Goal: Information Seeking & Learning: Learn about a topic

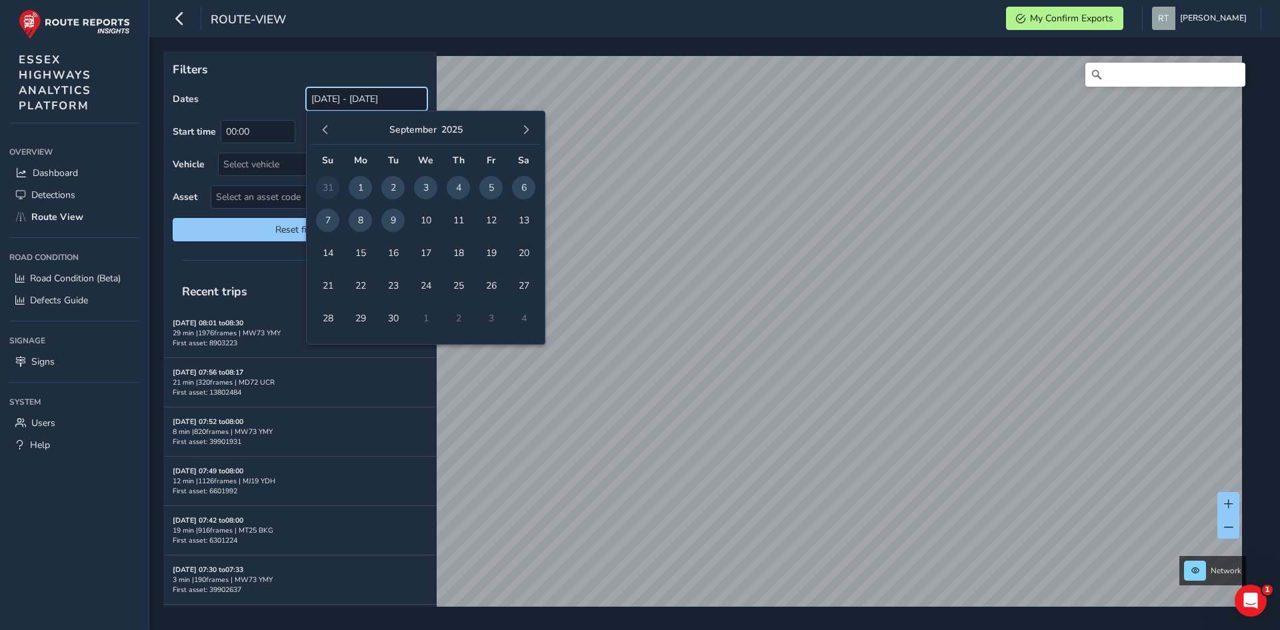
click at [338, 97] on input "[DATE] - [DATE]" at bounding box center [366, 98] width 121 height 23
click at [323, 127] on span "button" at bounding box center [325, 129] width 9 height 9
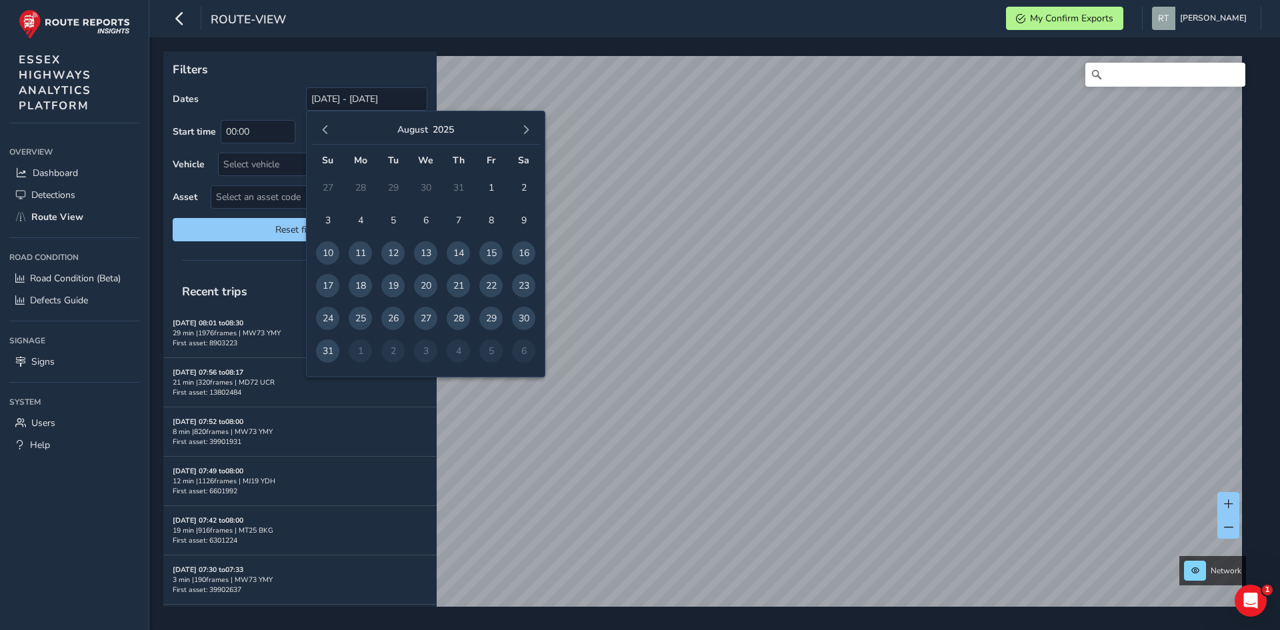
click at [323, 127] on span "button" at bounding box center [325, 129] width 9 height 9
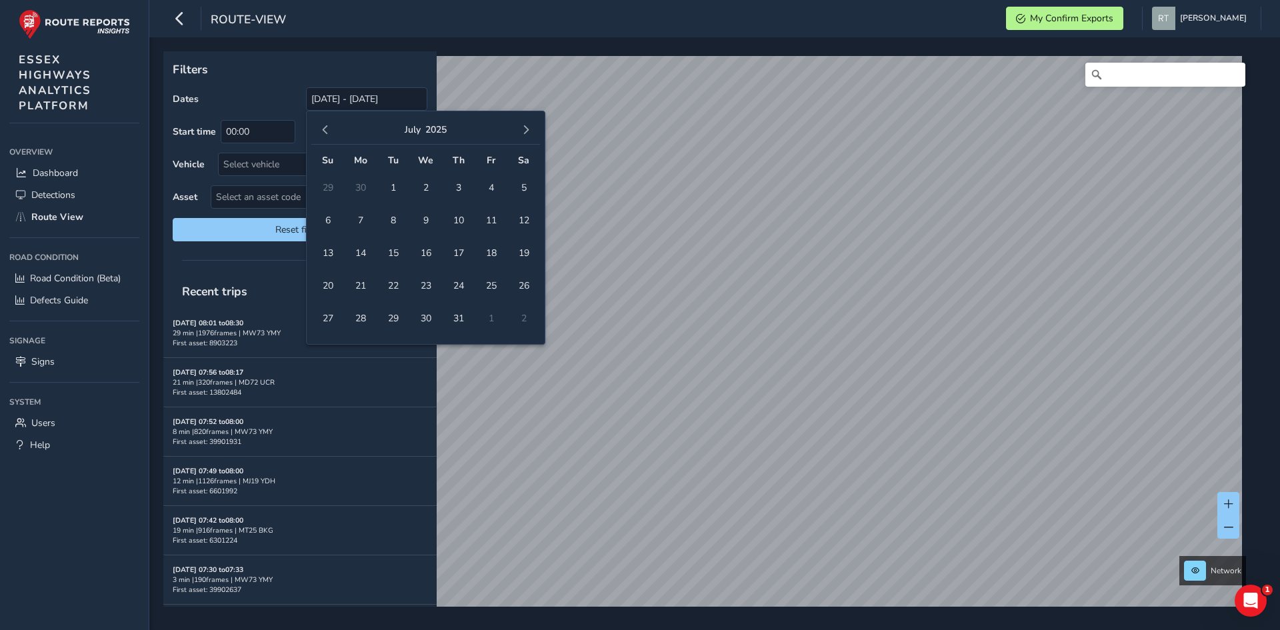
click at [323, 127] on span "button" at bounding box center [325, 129] width 9 height 9
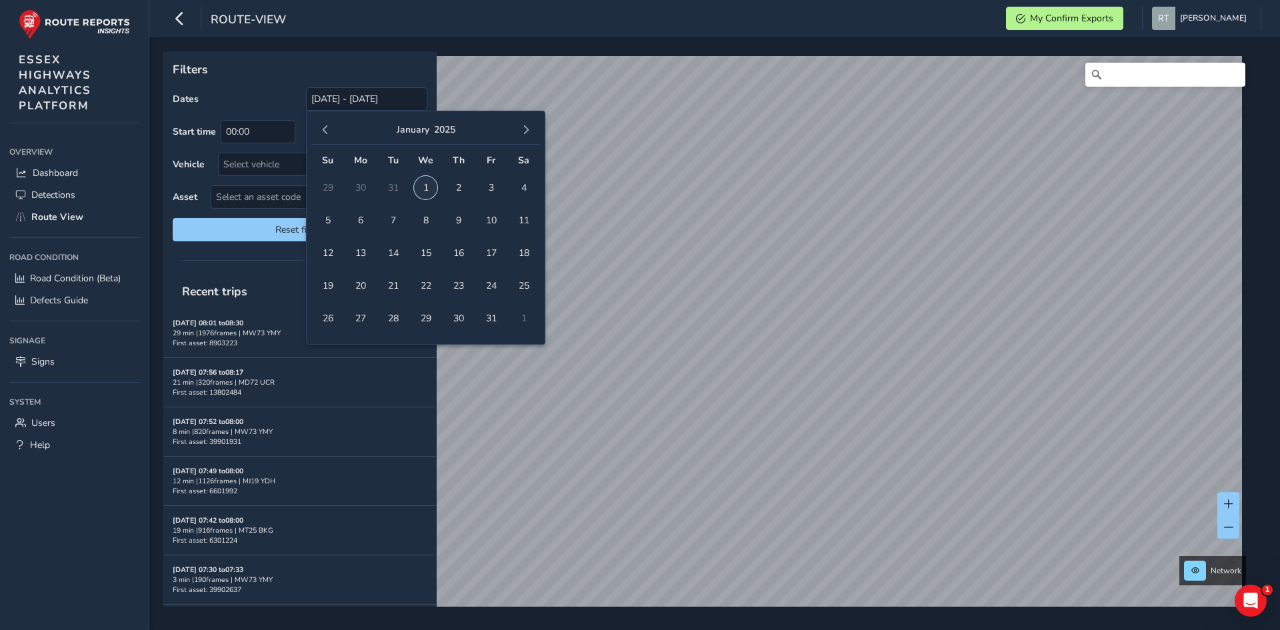
click at [424, 197] on span "1" at bounding box center [425, 187] width 23 height 23
click at [523, 127] on span "button" at bounding box center [525, 129] width 9 height 9
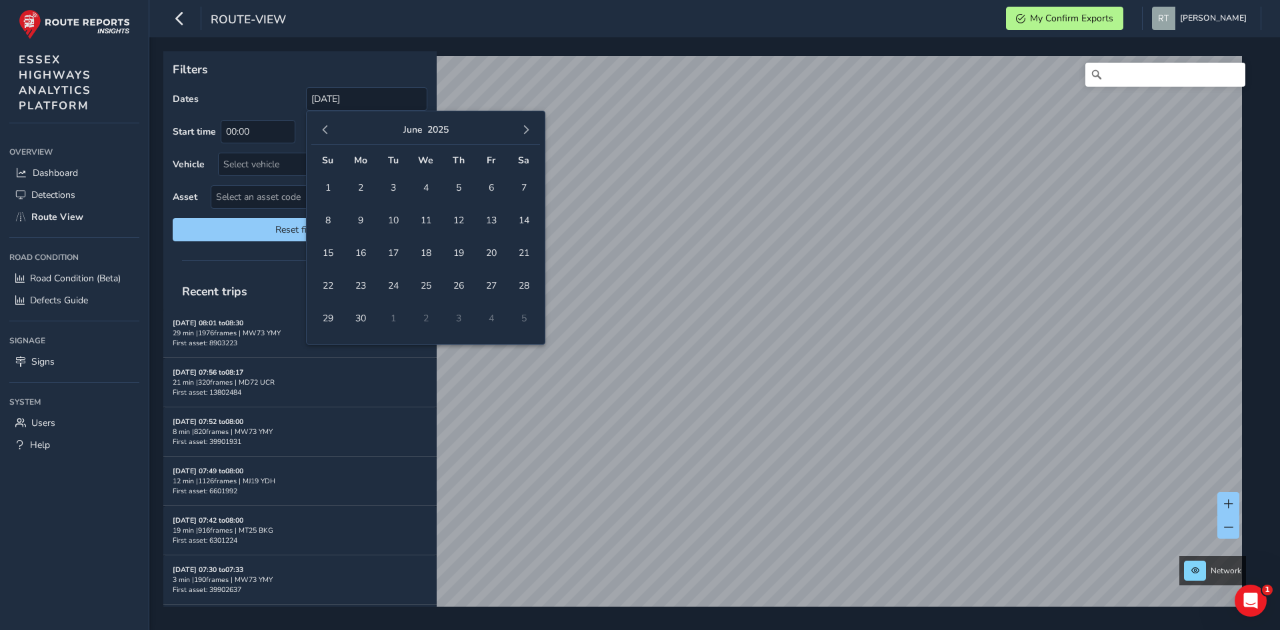
click at [523, 127] on span "button" at bounding box center [525, 129] width 9 height 9
click at [530, 127] on span "button" at bounding box center [525, 129] width 9 height 9
click at [522, 246] on span "20" at bounding box center [523, 252] width 23 height 23
type input "01/01/2025 - 20/09/2025"
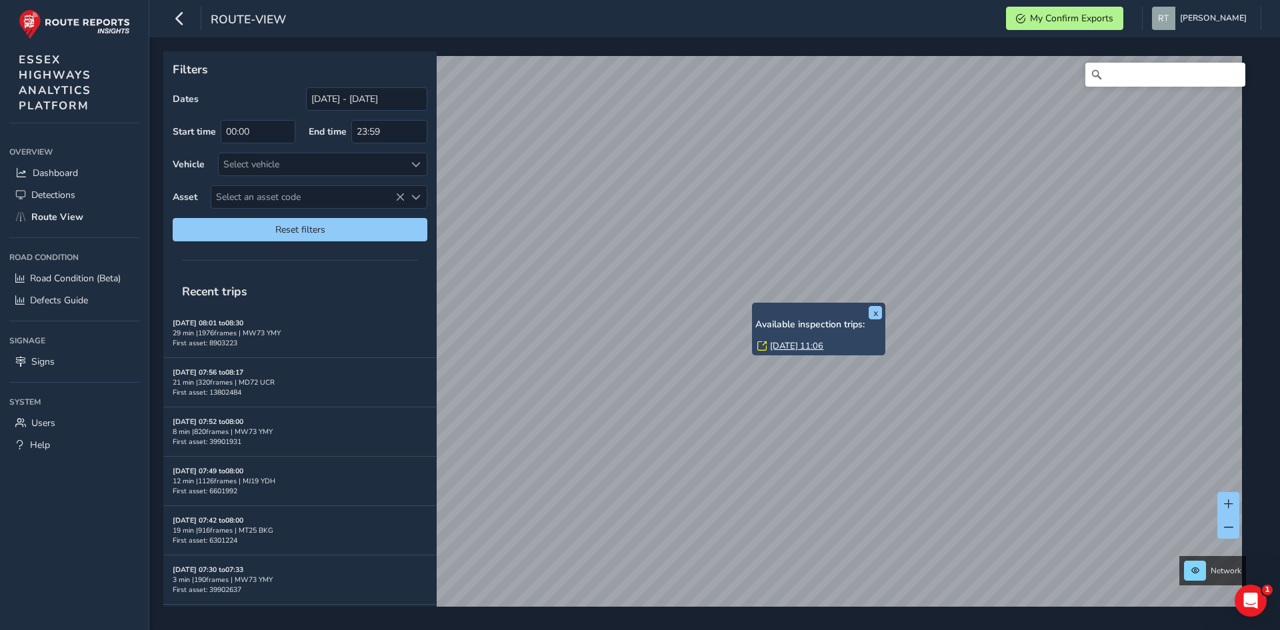
click at [781, 341] on link "Fri, 21 Mar, 11:06" at bounding box center [796, 346] width 53 height 12
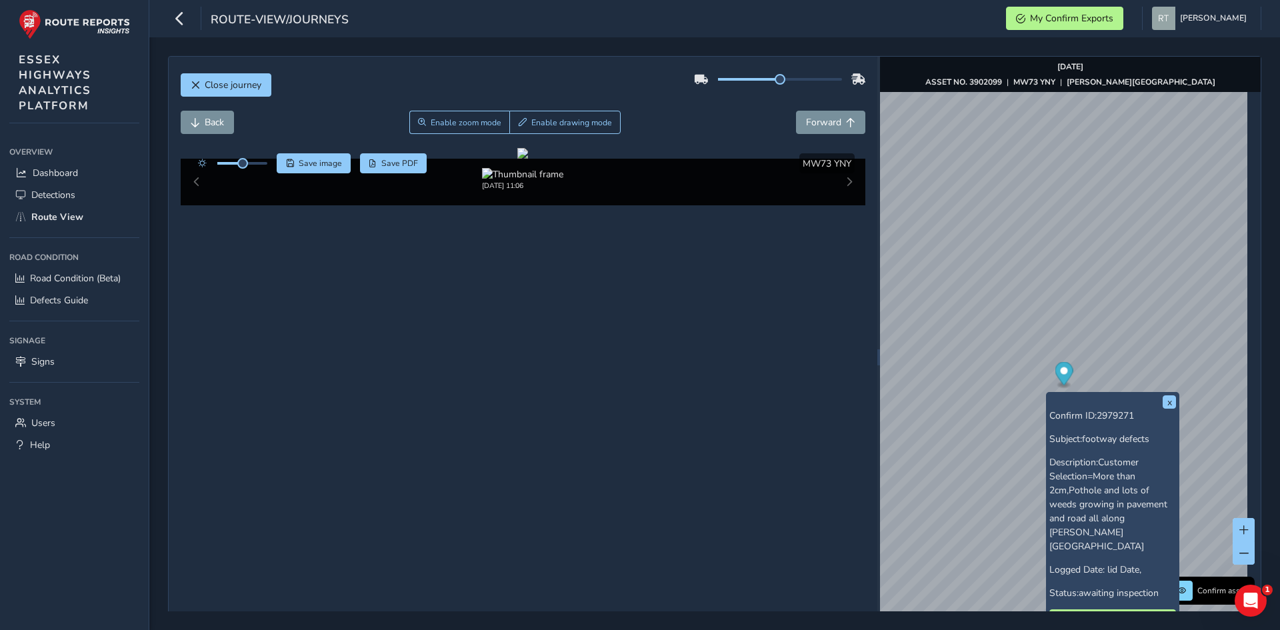
click at [1060, 369] on circle "Map marker" at bounding box center [1063, 370] width 7 height 7
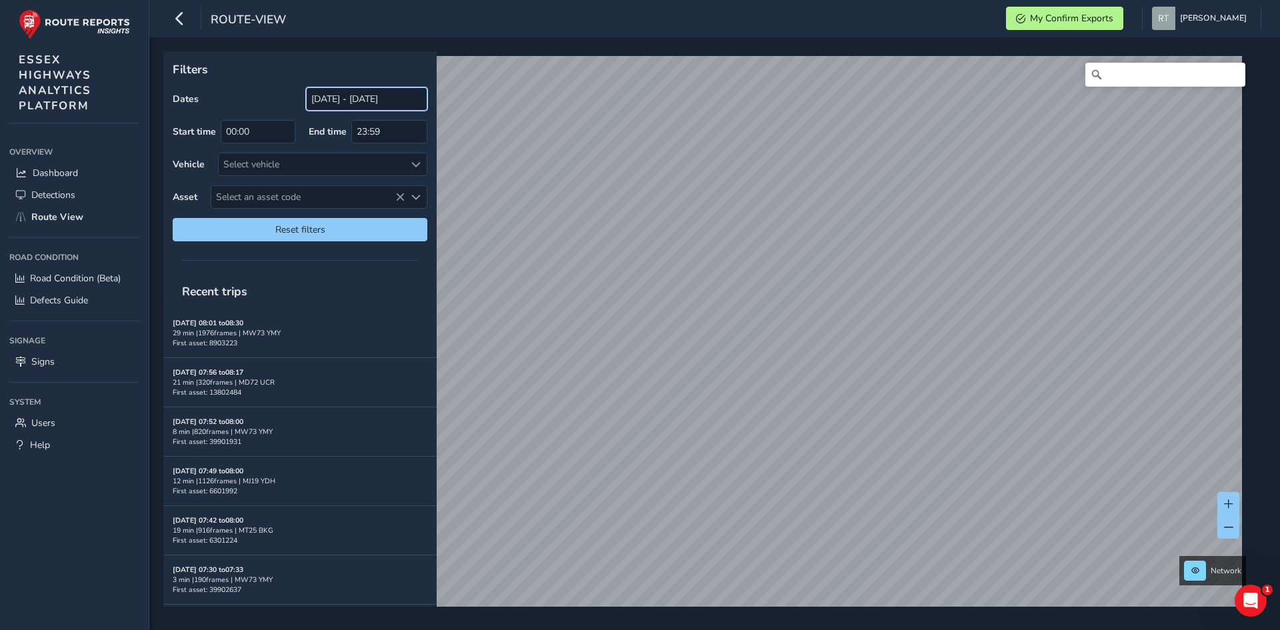
click at [359, 98] on input "[DATE] - [DATE]" at bounding box center [366, 98] width 121 height 23
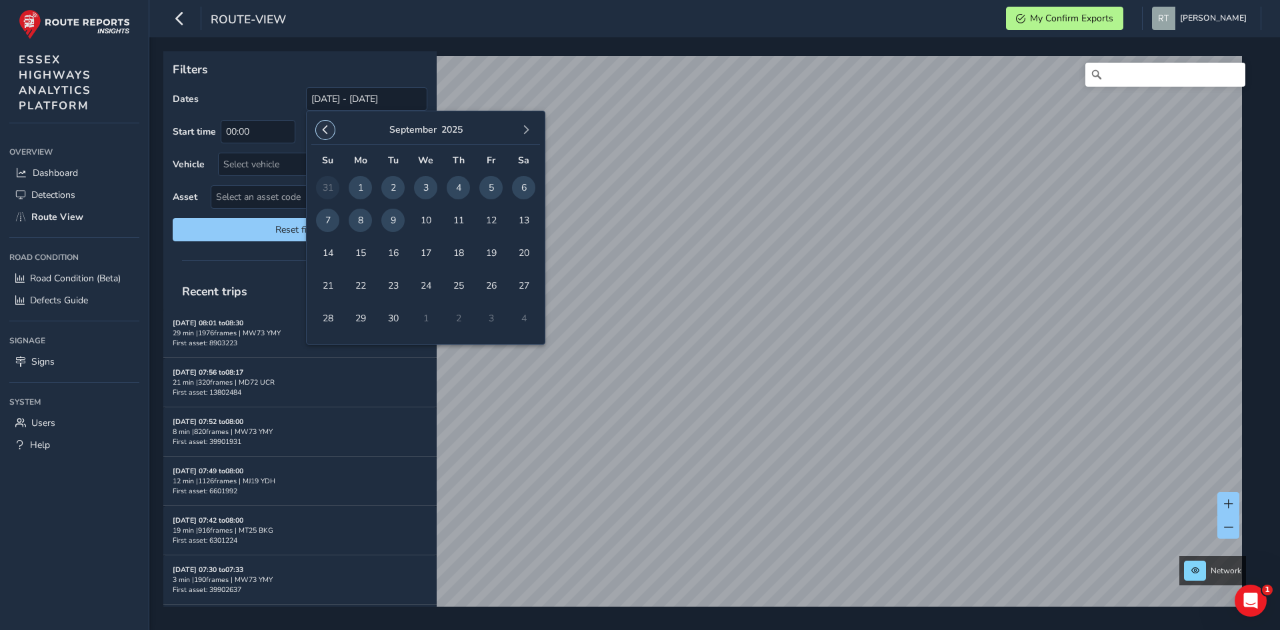
click at [327, 129] on span "button" at bounding box center [325, 129] width 9 height 9
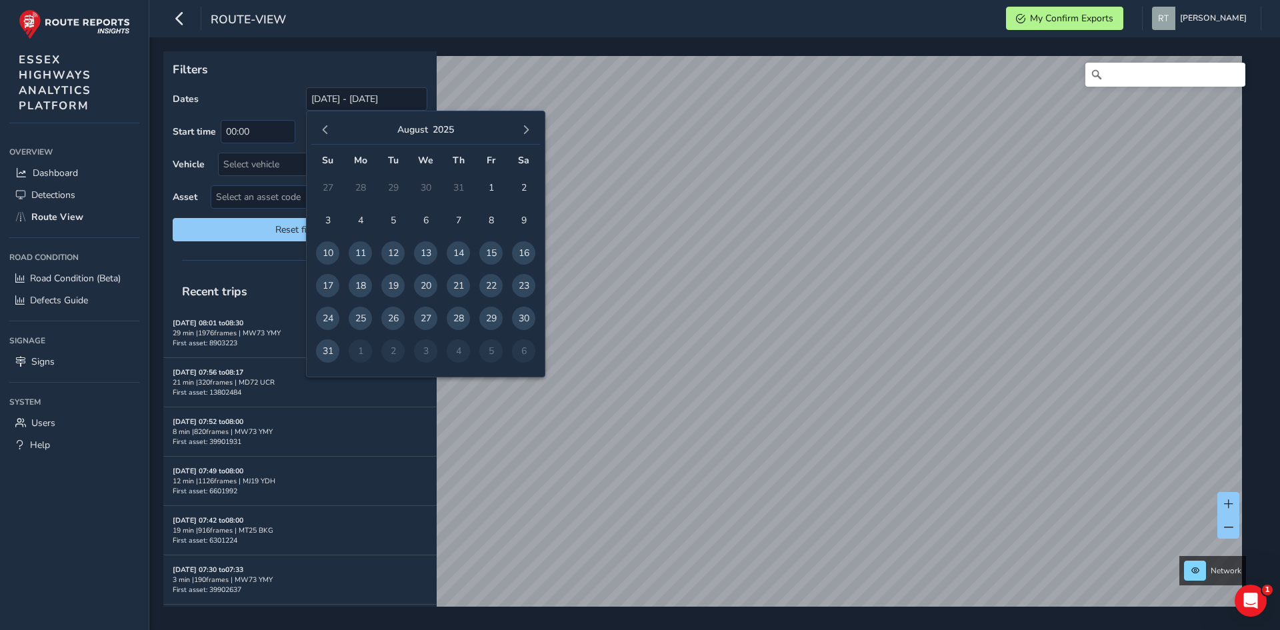
click at [327, 129] on span "button" at bounding box center [325, 129] width 9 height 9
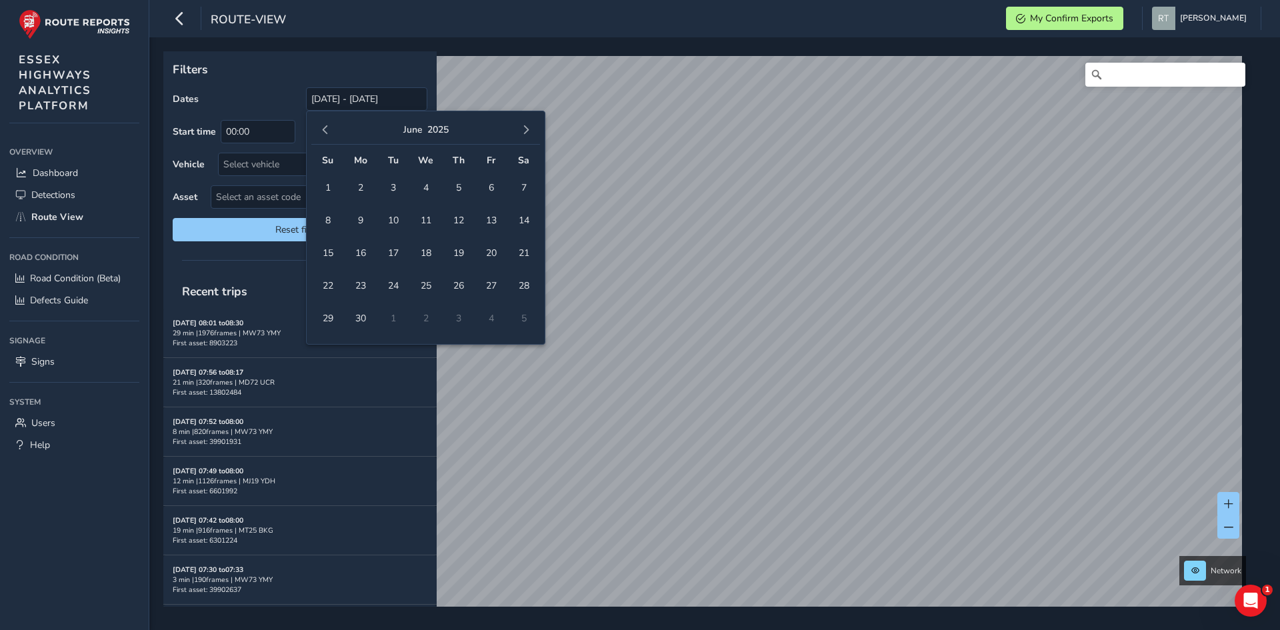
click at [327, 129] on span "button" at bounding box center [325, 129] width 9 height 9
click at [317, 129] on button "button" at bounding box center [325, 130] width 19 height 19
click at [433, 187] on span "1" at bounding box center [425, 187] width 23 height 23
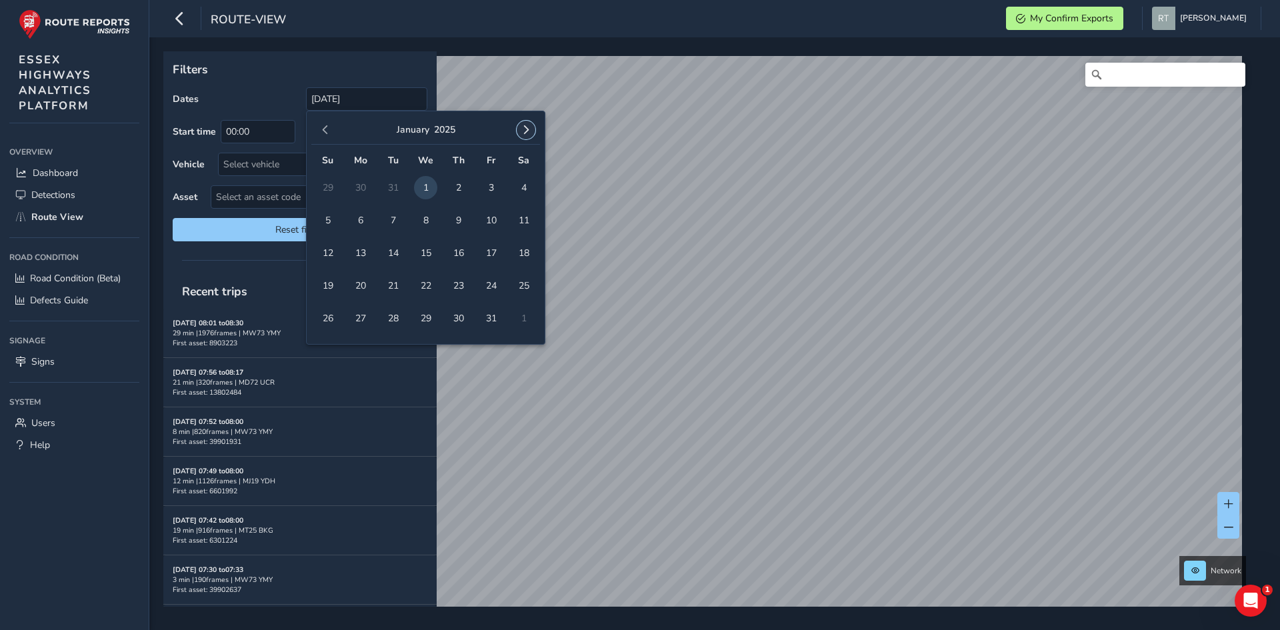
click at [532, 125] on button "button" at bounding box center [526, 130] width 19 height 19
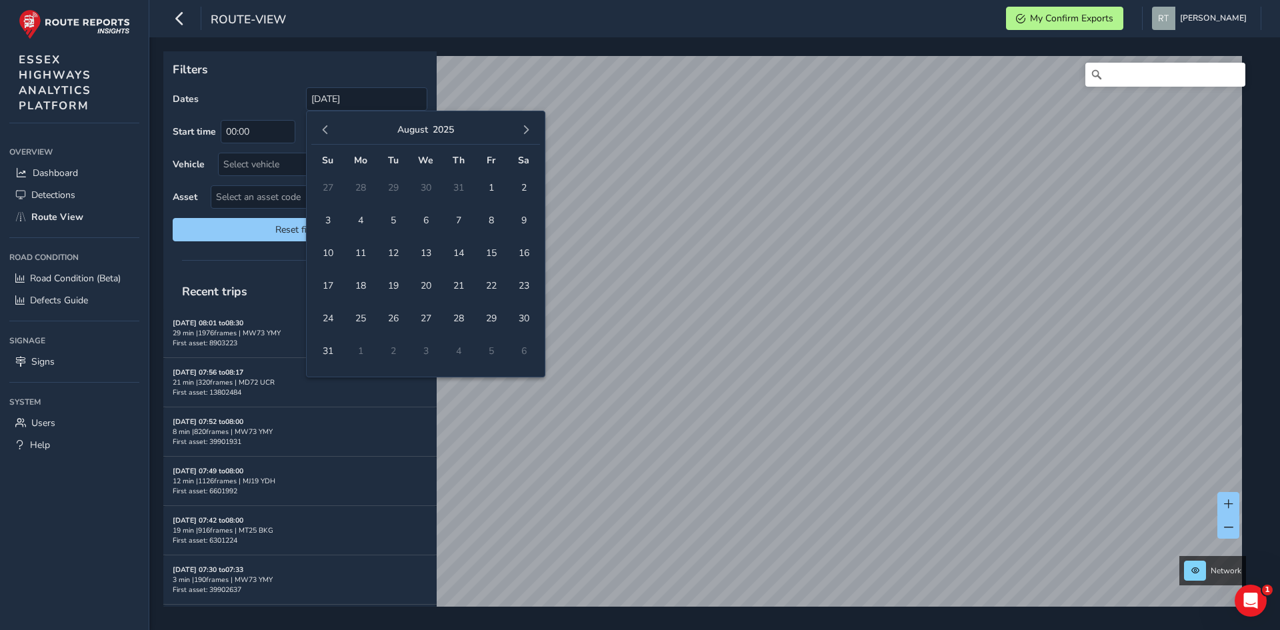
click at [532, 125] on button "button" at bounding box center [526, 130] width 19 height 19
click at [528, 214] on span "13" at bounding box center [523, 220] width 23 height 23
type input "01/01/2025 - 13/09/2025"
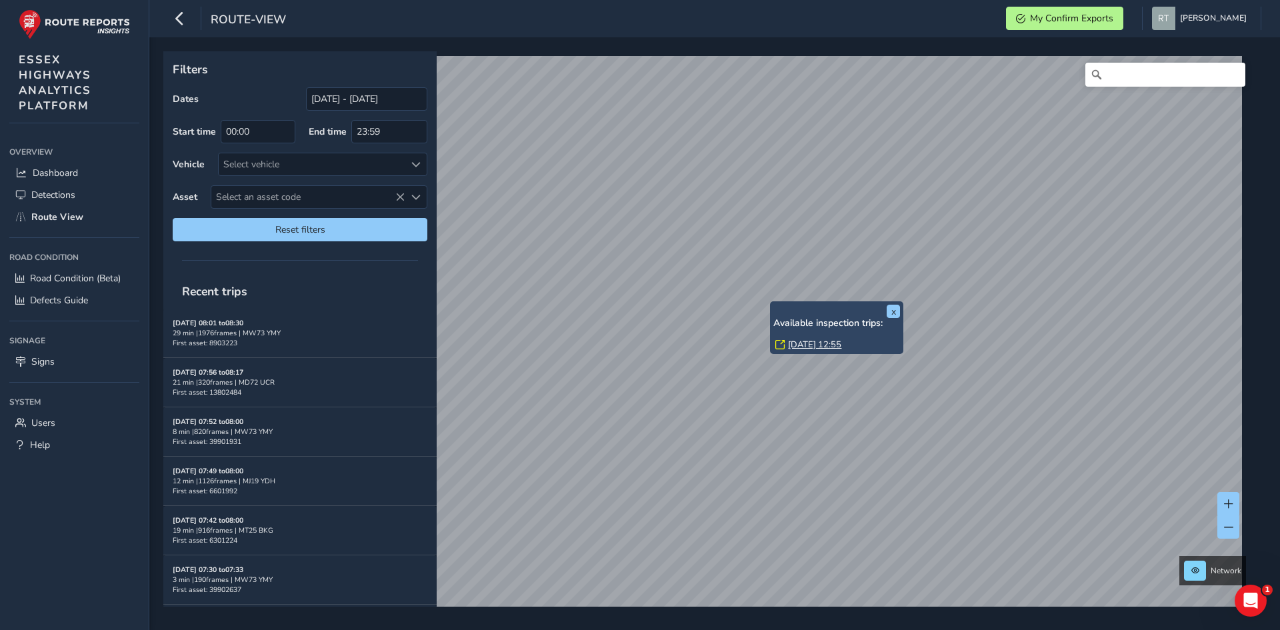
click at [801, 347] on link "Mon, 27 Jan, 12:55" at bounding box center [814, 345] width 53 height 12
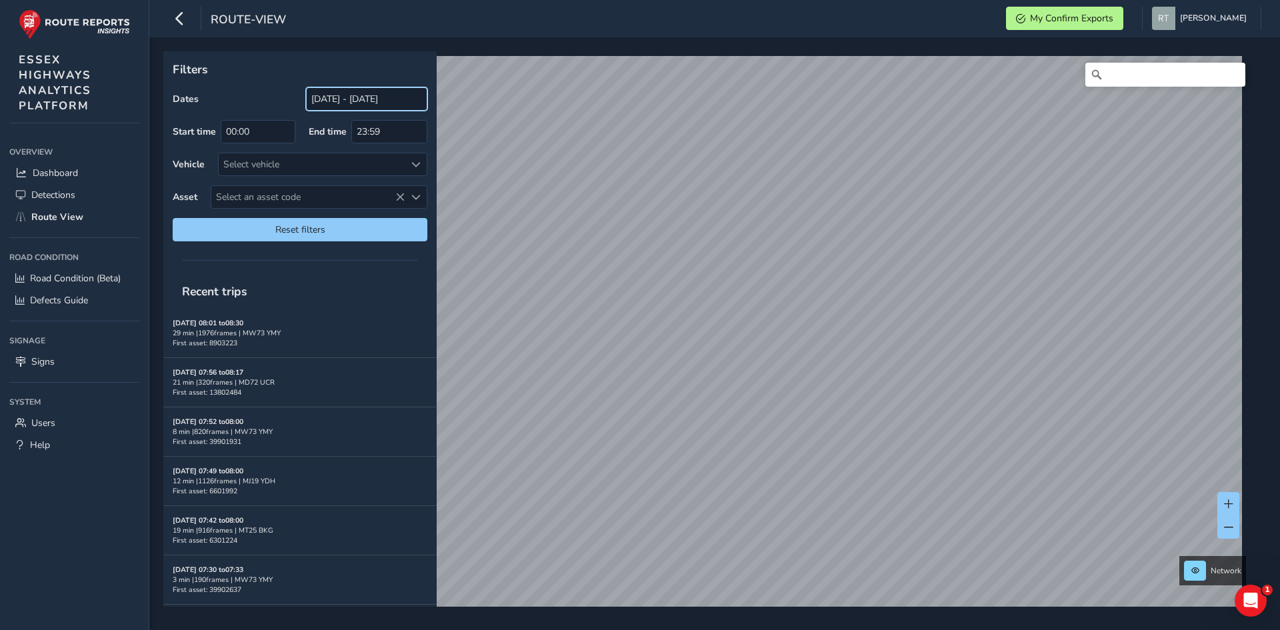
click at [325, 97] on input "[DATE] - [DATE]" at bounding box center [366, 98] width 121 height 23
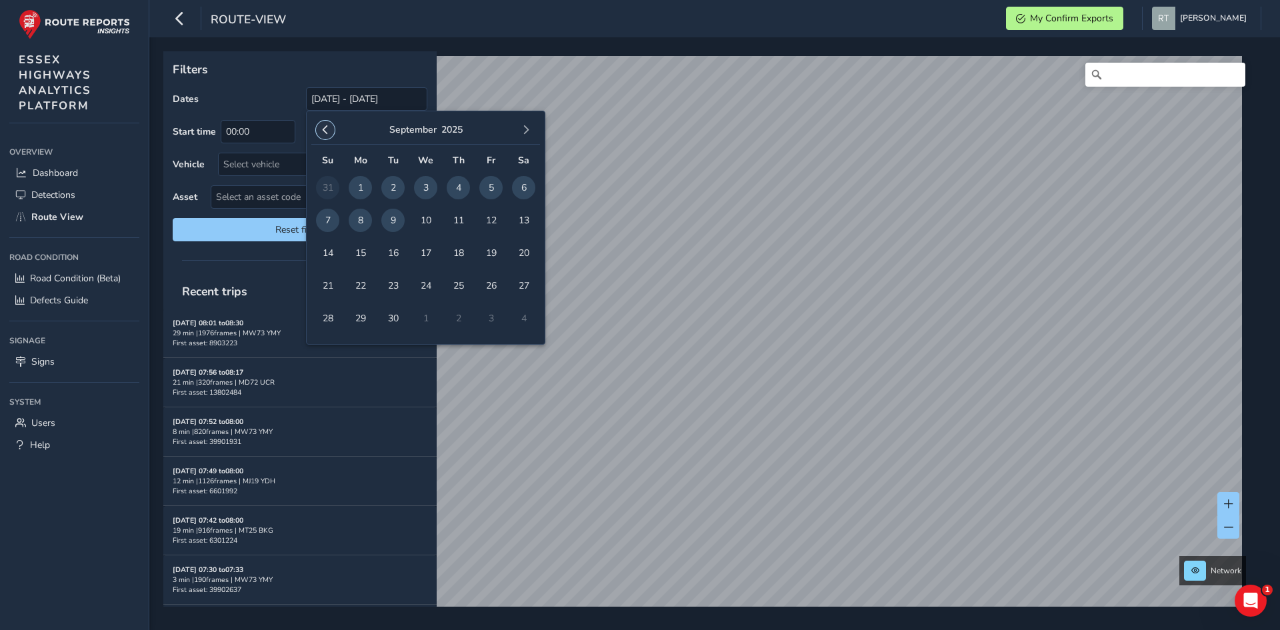
click at [325, 131] on span "button" at bounding box center [325, 129] width 9 height 9
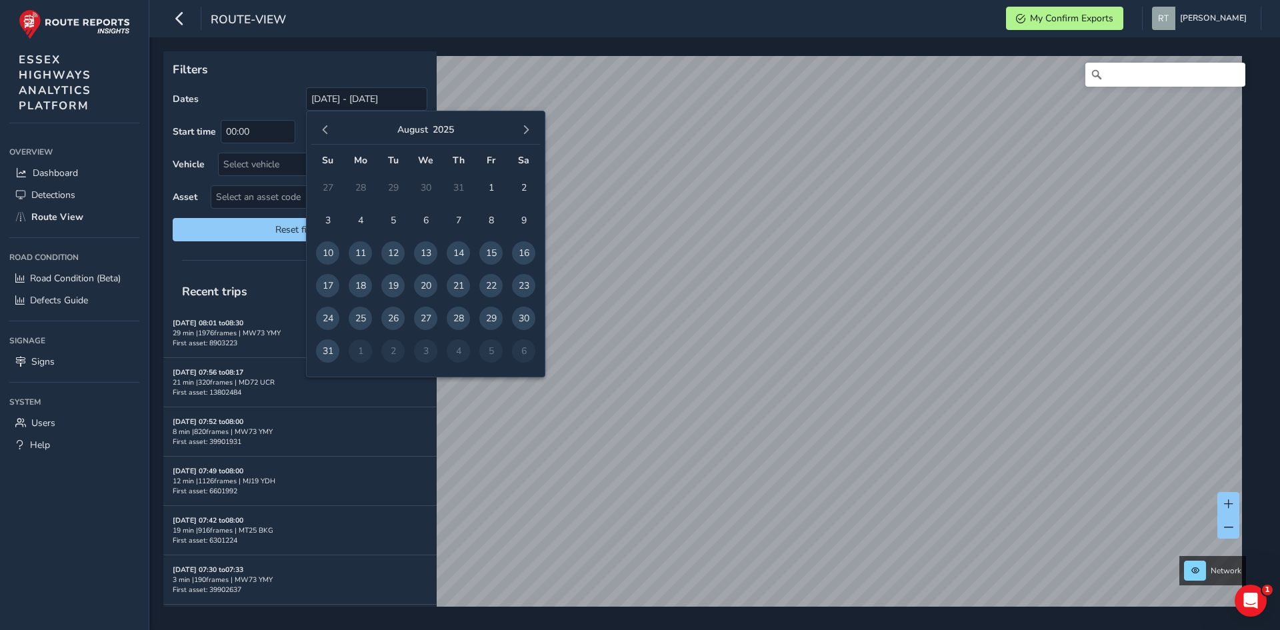
click at [325, 131] on span "button" at bounding box center [325, 129] width 9 height 9
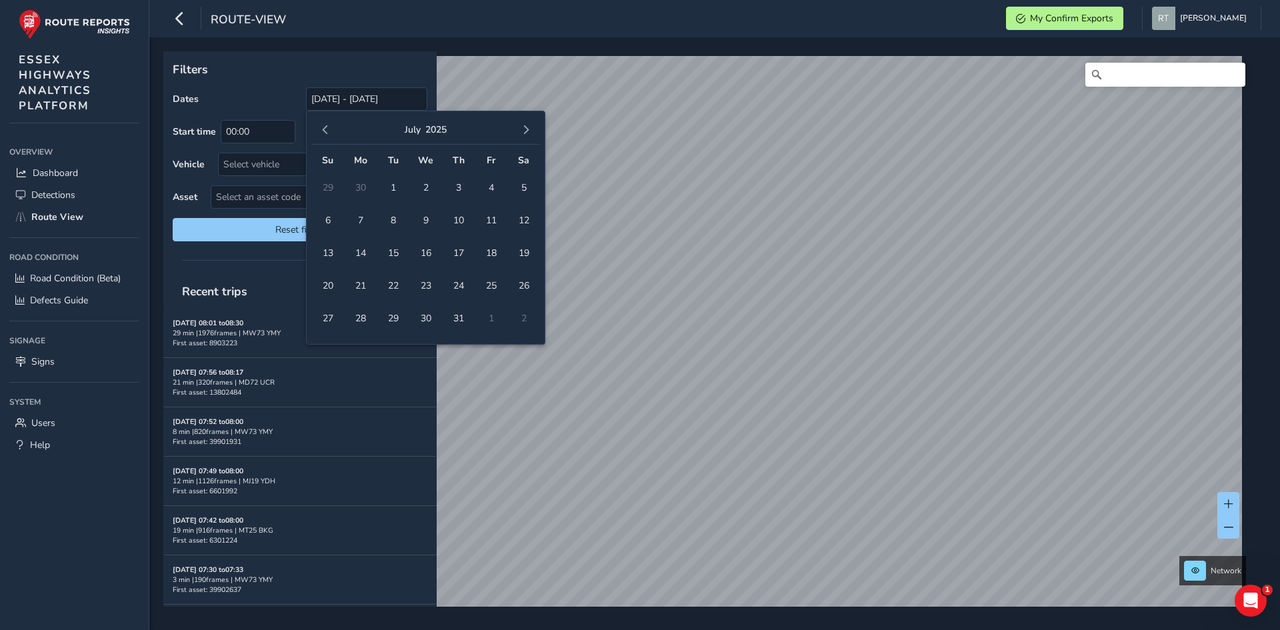
click at [325, 131] on span "button" at bounding box center [325, 129] width 9 height 9
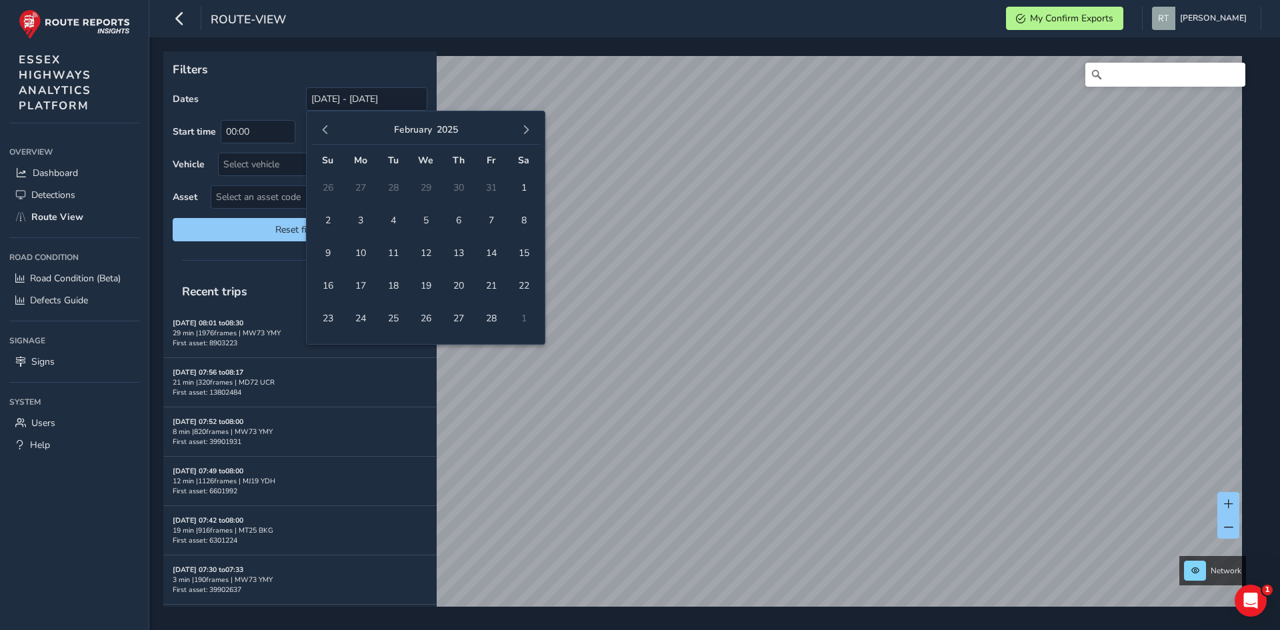
click at [325, 131] on span "button" at bounding box center [325, 129] width 9 height 9
click at [525, 131] on span "button" at bounding box center [525, 129] width 9 height 9
click at [425, 183] on span "1" at bounding box center [425, 187] width 23 height 23
click at [527, 127] on span "button" at bounding box center [525, 129] width 9 height 9
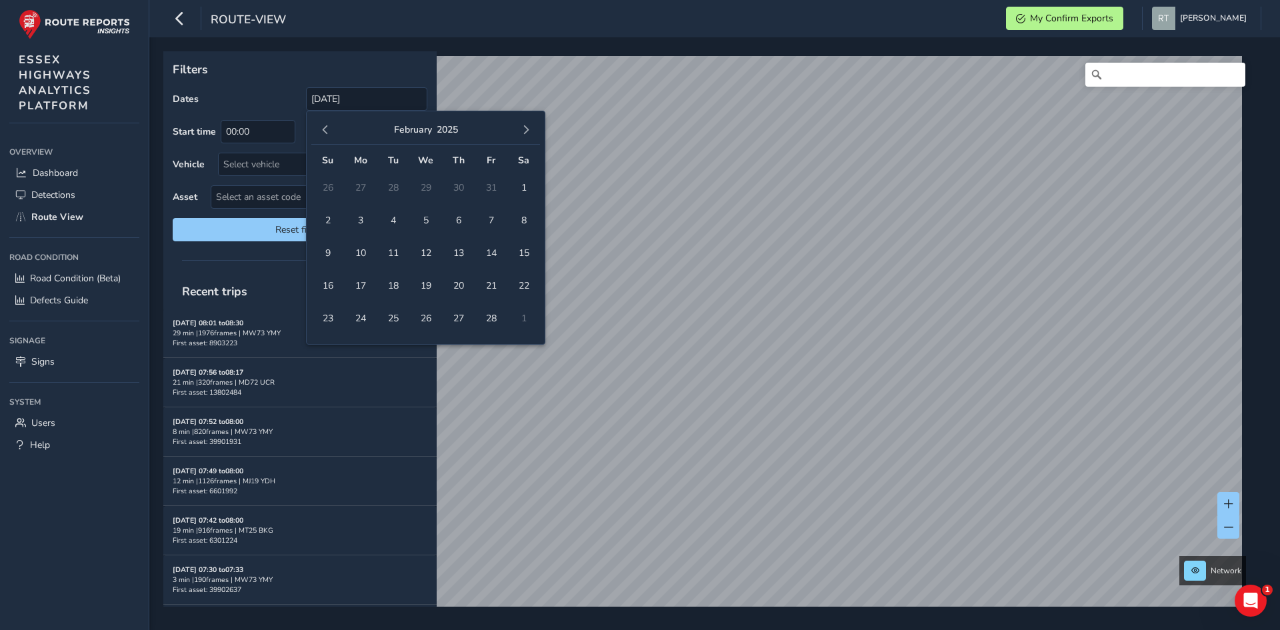
click at [527, 127] on span "button" at bounding box center [525, 129] width 9 height 9
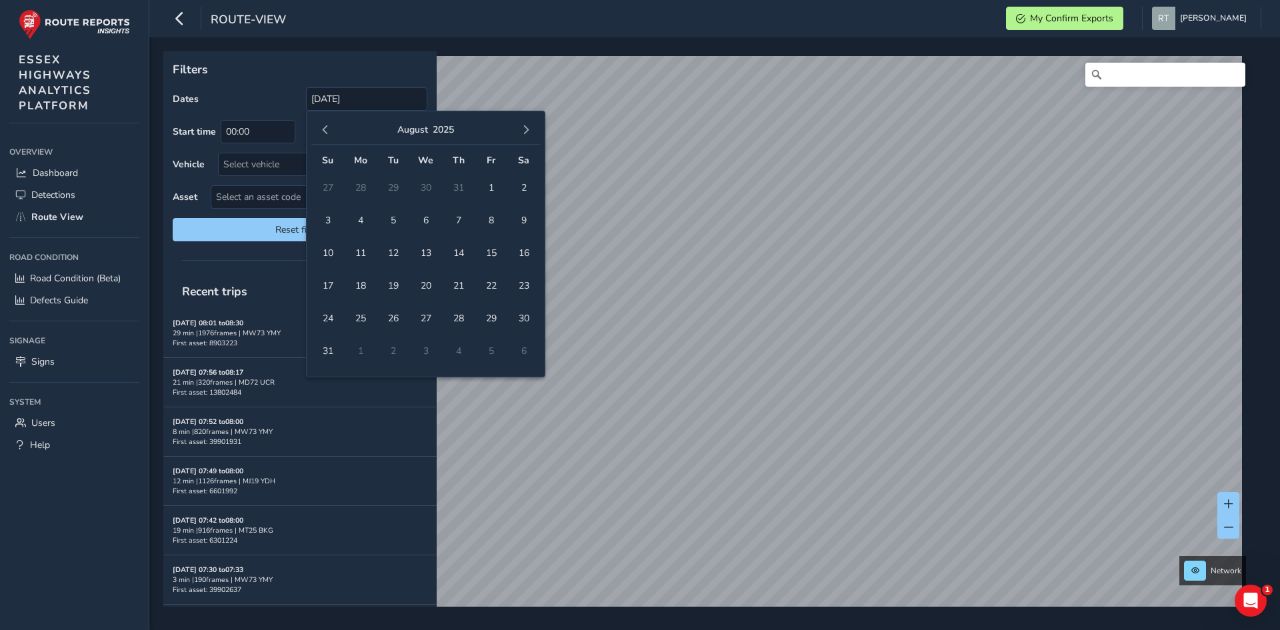
click at [527, 127] on span "button" at bounding box center [525, 129] width 9 height 9
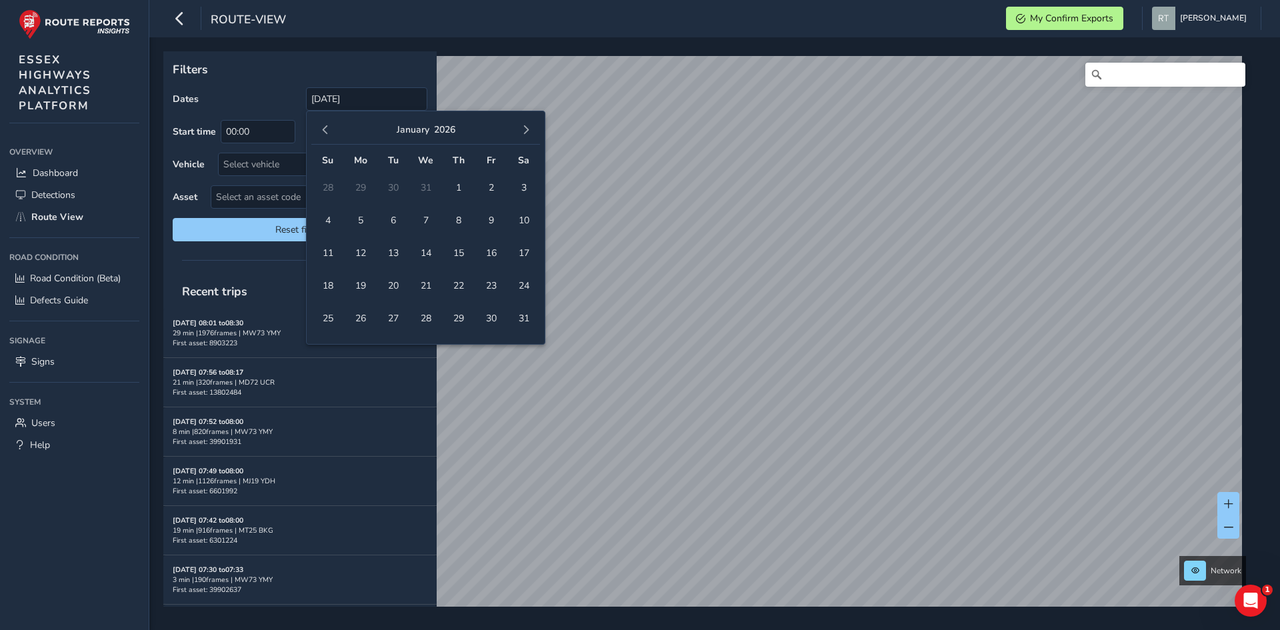
click at [527, 127] on span "button" at bounding box center [525, 129] width 9 height 9
click at [325, 123] on button "button" at bounding box center [325, 130] width 19 height 19
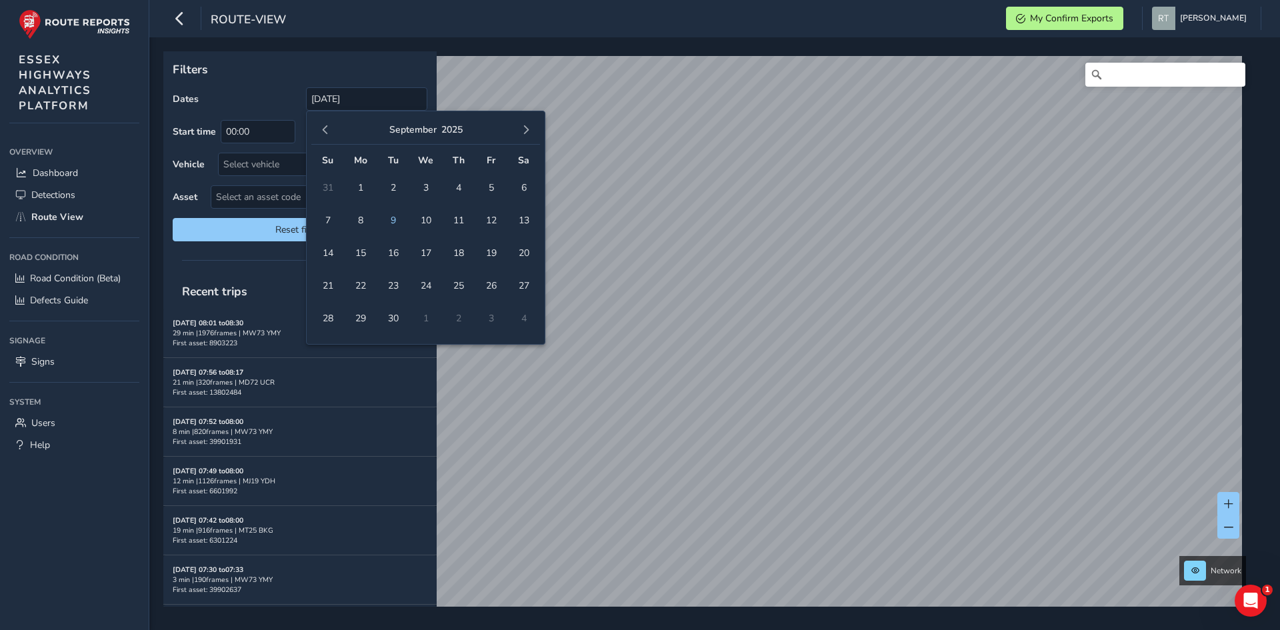
click at [325, 123] on button "button" at bounding box center [325, 130] width 19 height 19
click at [522, 132] on span "button" at bounding box center [525, 129] width 9 height 9
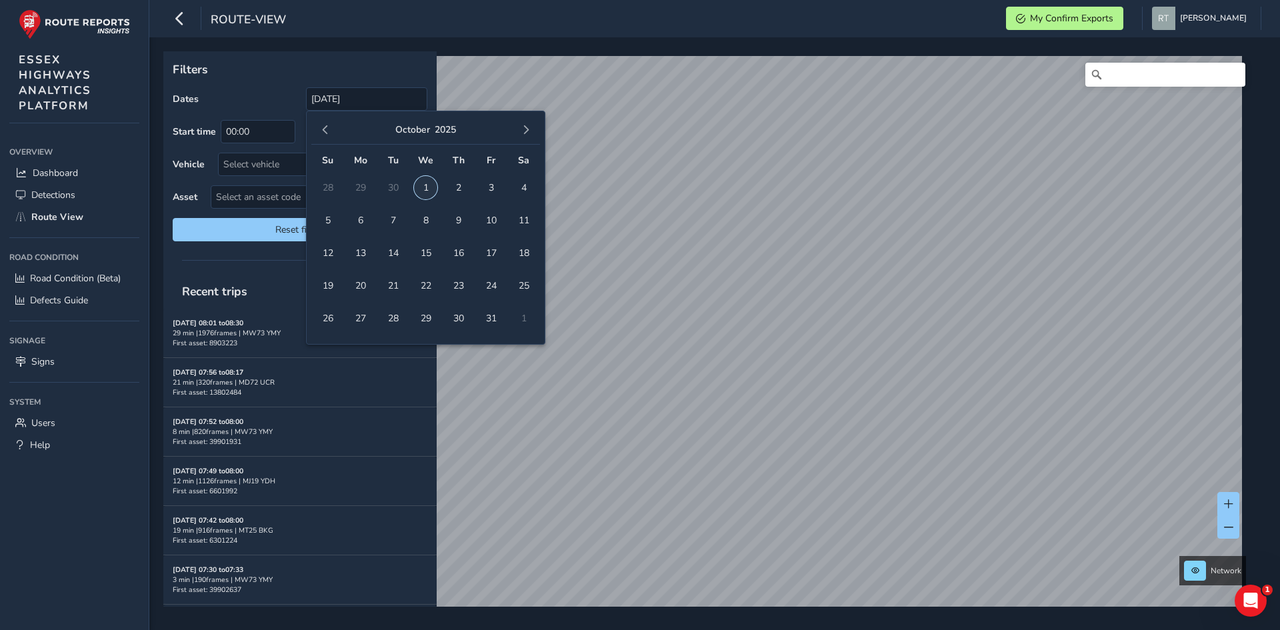
click at [429, 182] on span "1" at bounding box center [425, 187] width 23 height 23
type input "01/01/2025 - 01/10/2025"
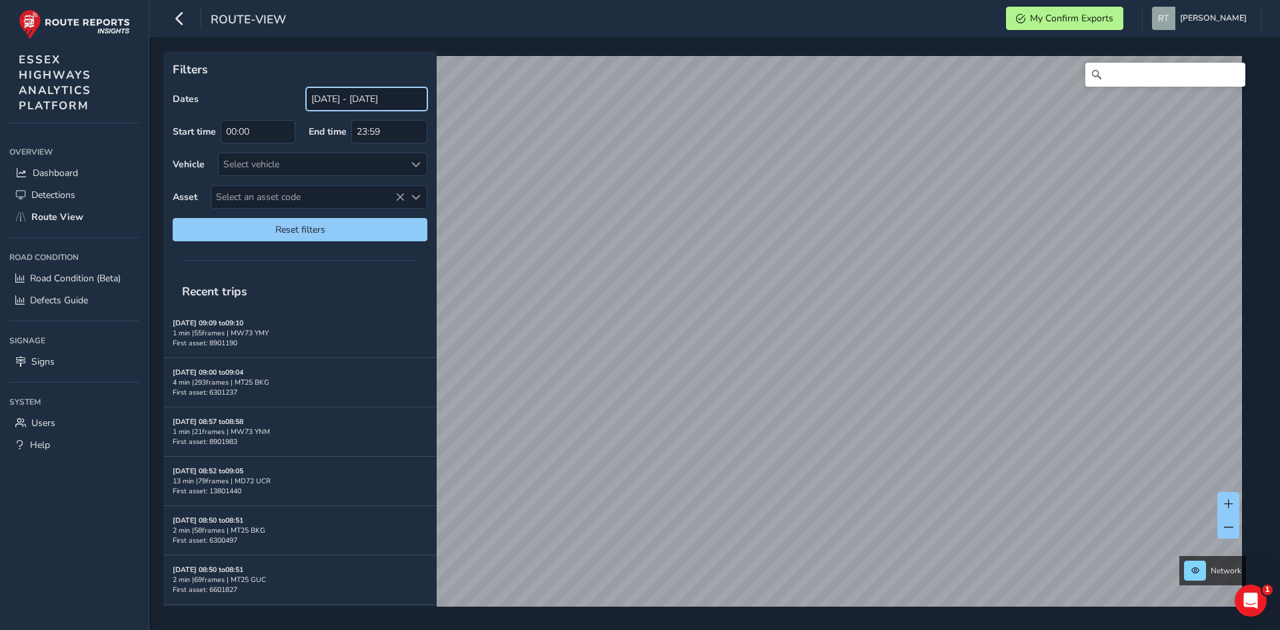
click at [319, 89] on input "[DATE] - [DATE]" at bounding box center [366, 98] width 121 height 23
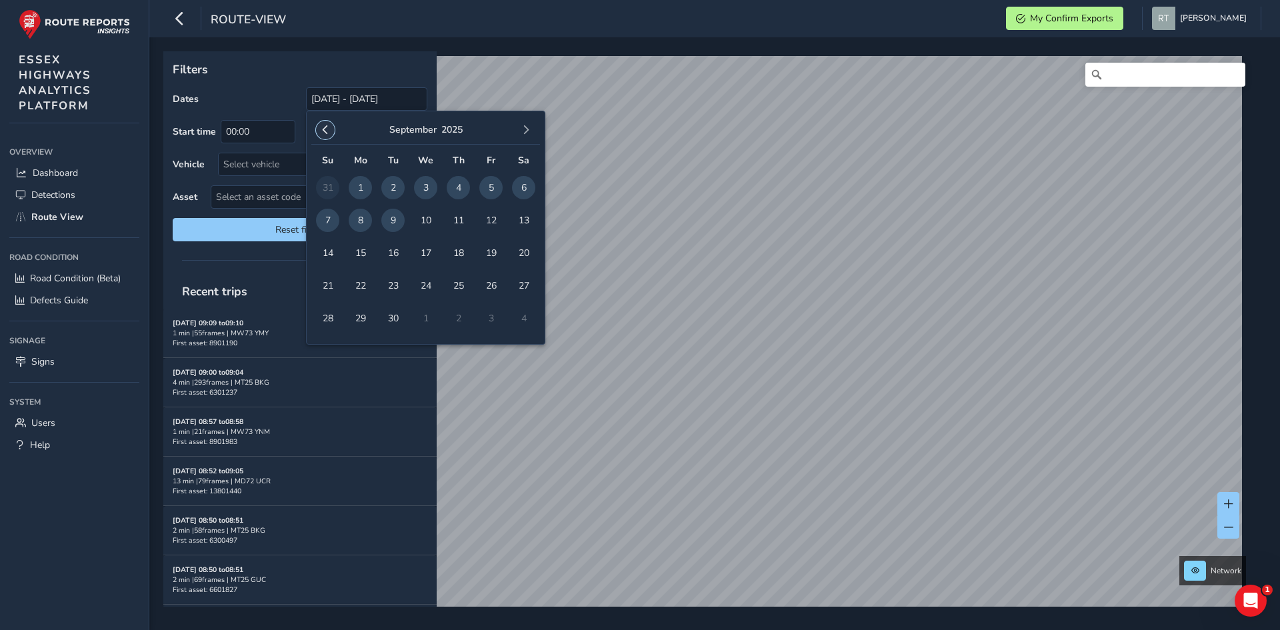
click at [331, 131] on button "button" at bounding box center [325, 130] width 19 height 19
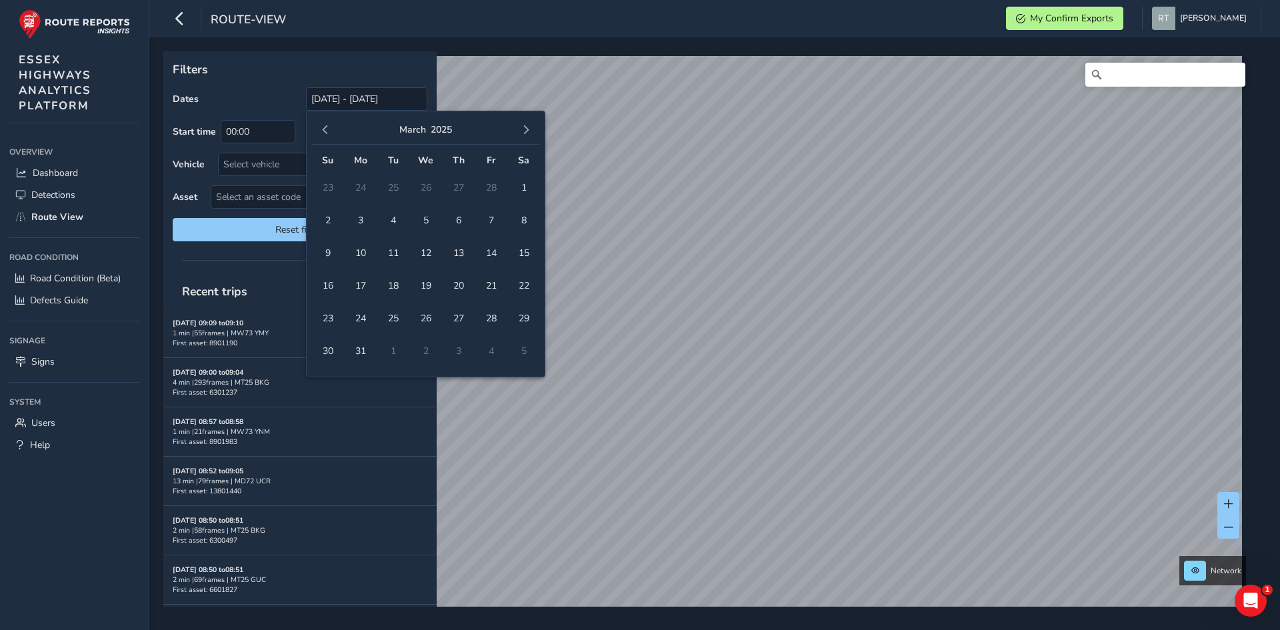
click at [331, 131] on button "button" at bounding box center [325, 130] width 19 height 19
click at [427, 180] on span "1" at bounding box center [425, 187] width 23 height 23
click at [525, 128] on span "button" at bounding box center [525, 129] width 9 height 9
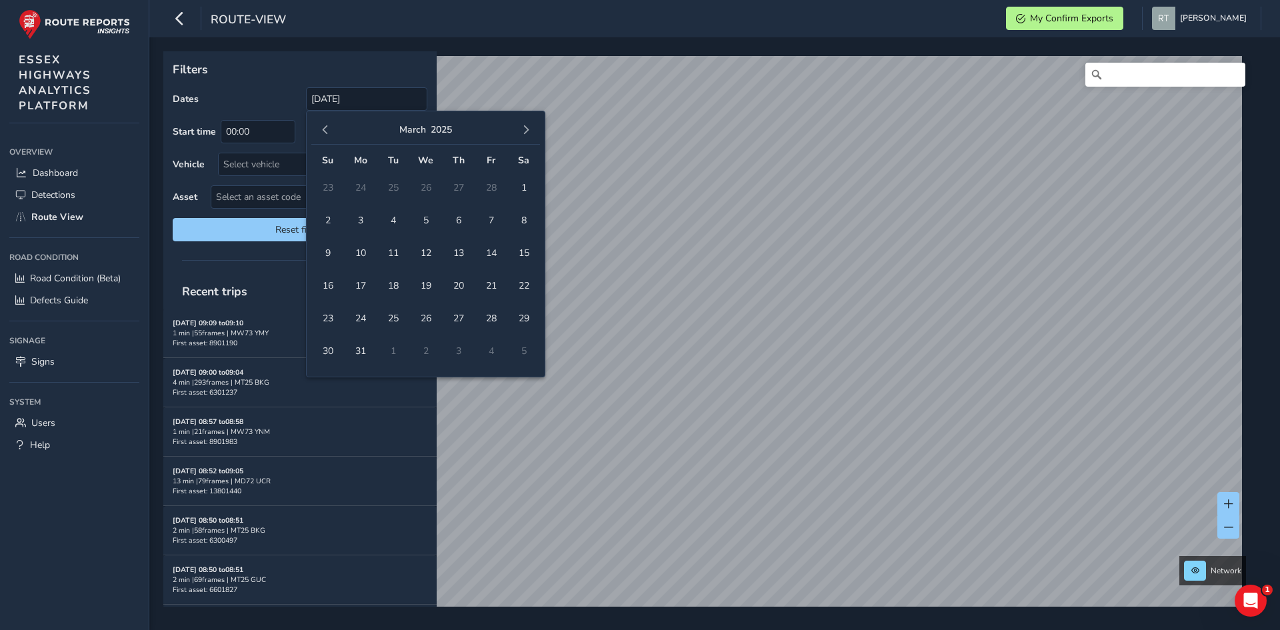
click at [525, 128] on span "button" at bounding box center [525, 129] width 9 height 9
click at [526, 248] on span "20" at bounding box center [523, 252] width 23 height 23
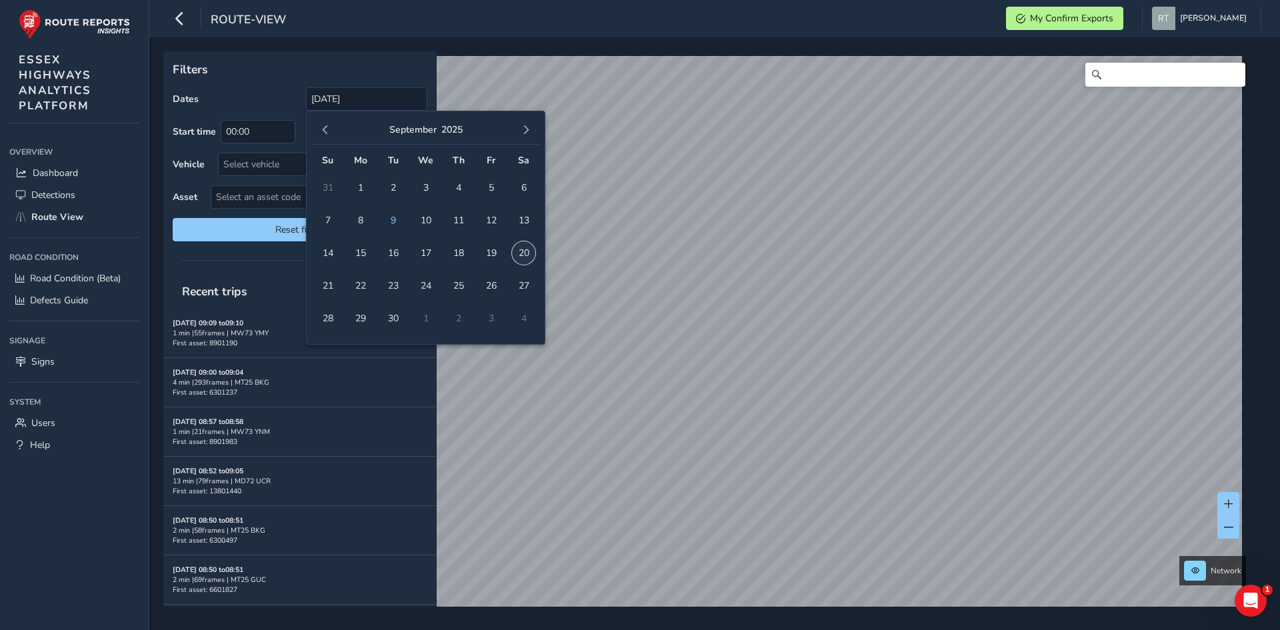
type input "01/01/2025 - 20/09/2025"
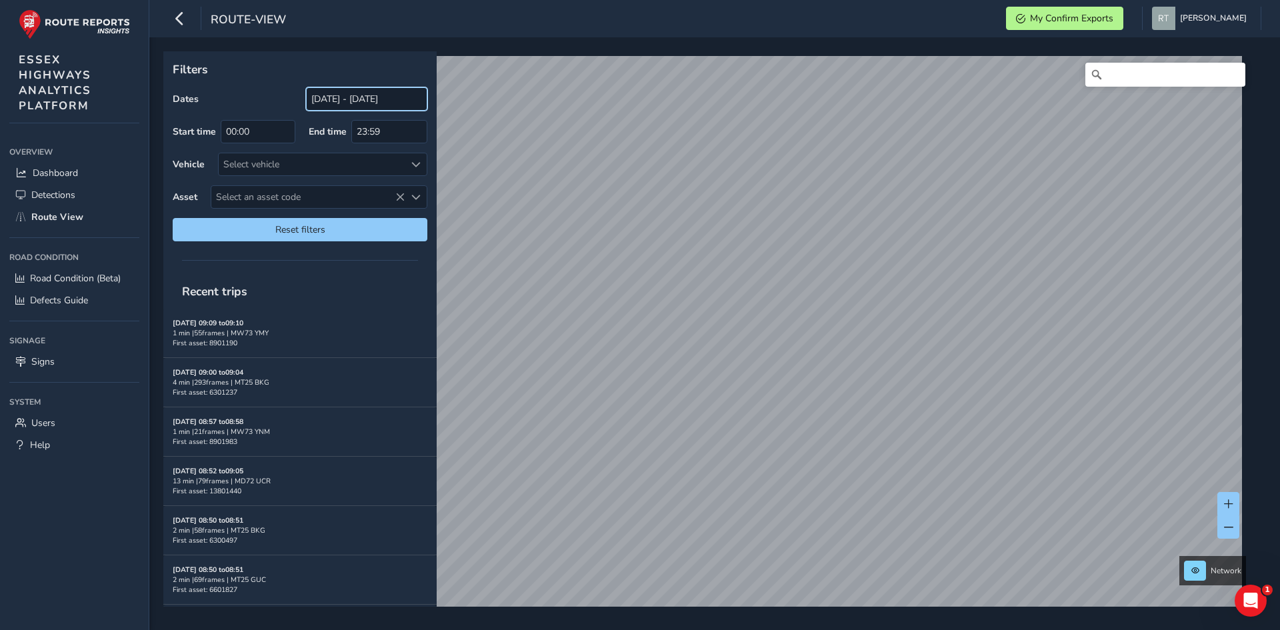
click at [325, 99] on input "[DATE] - [DATE]" at bounding box center [366, 98] width 121 height 23
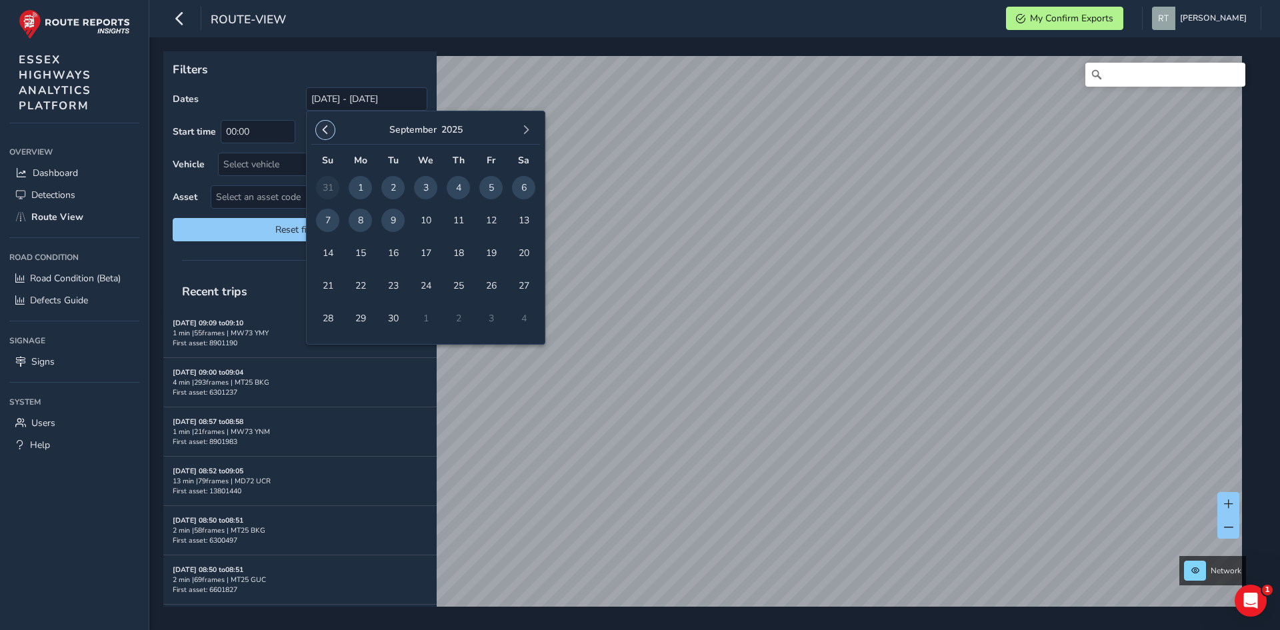
click at [331, 130] on button "button" at bounding box center [325, 130] width 19 height 19
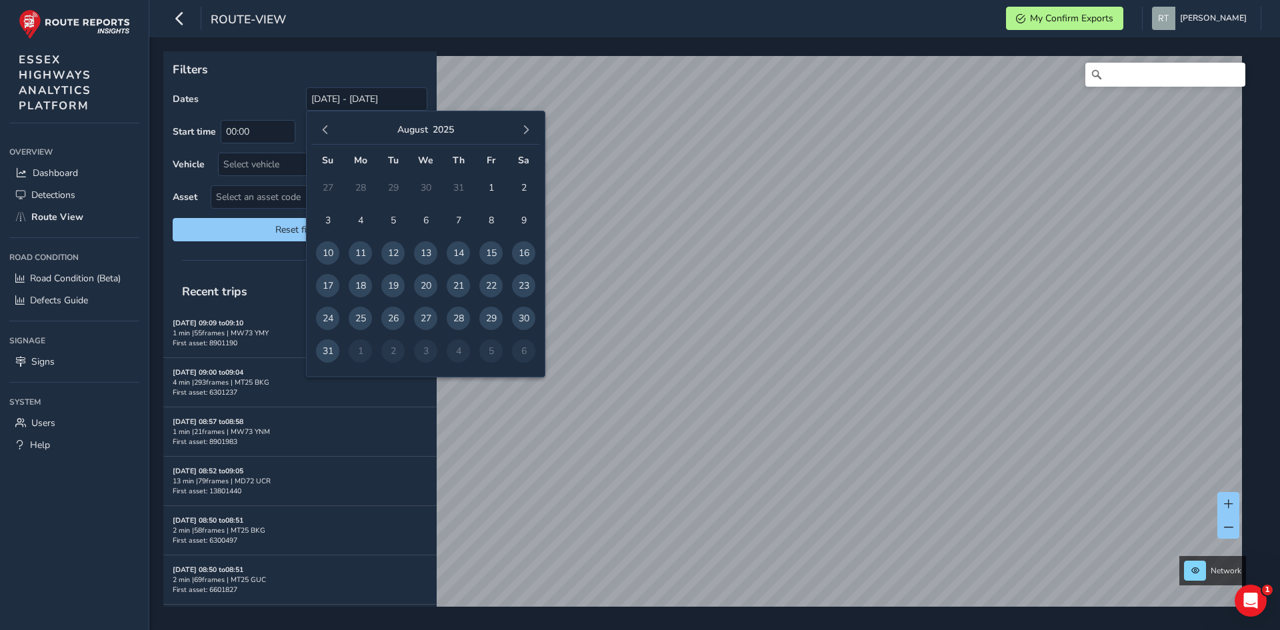
click at [331, 130] on button "button" at bounding box center [325, 130] width 19 height 19
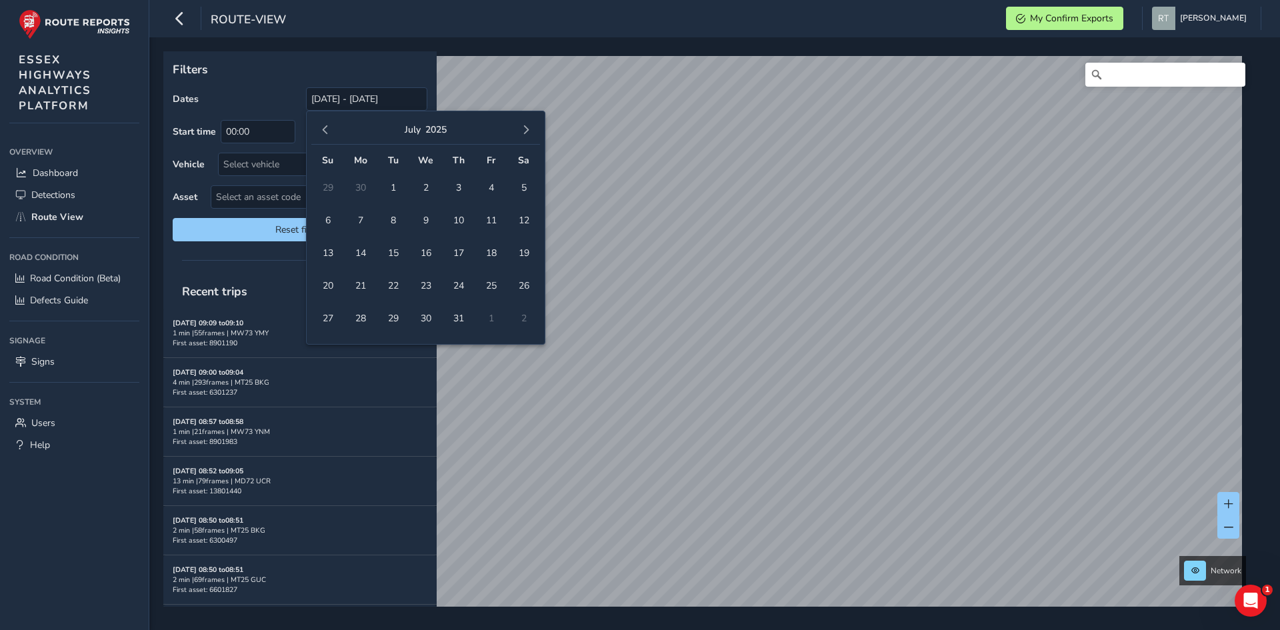
click at [331, 130] on button "button" at bounding box center [325, 130] width 19 height 19
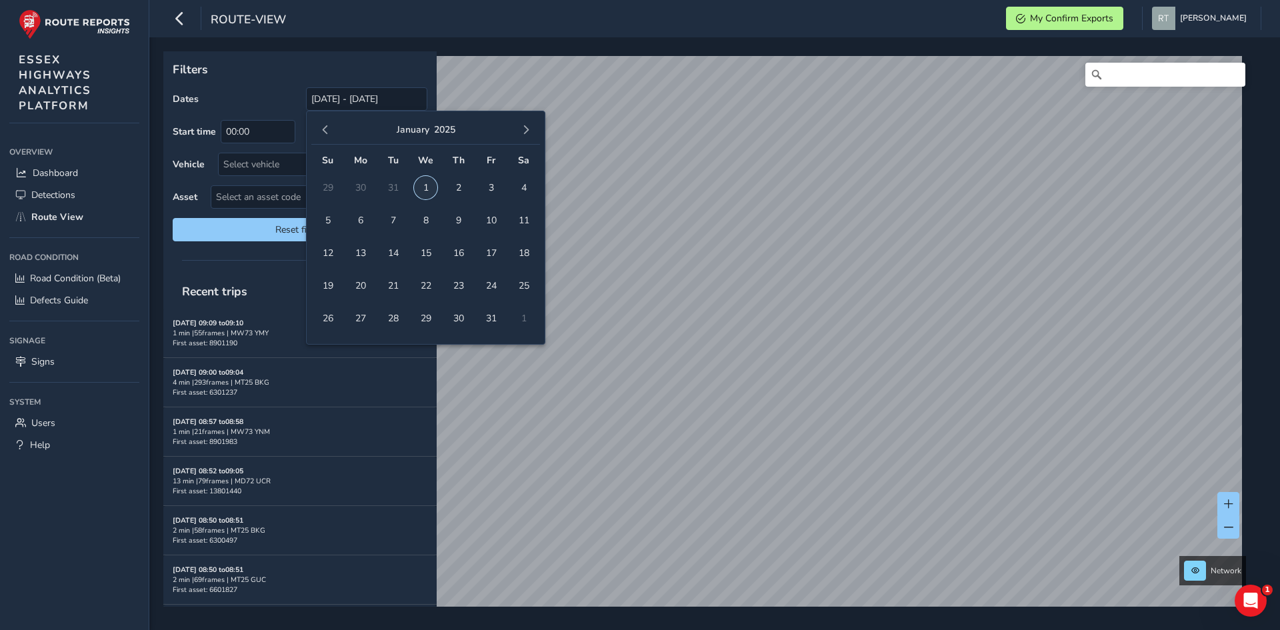
click at [427, 192] on span "1" at bounding box center [425, 187] width 23 height 23
click at [527, 126] on span "button" at bounding box center [525, 129] width 9 height 9
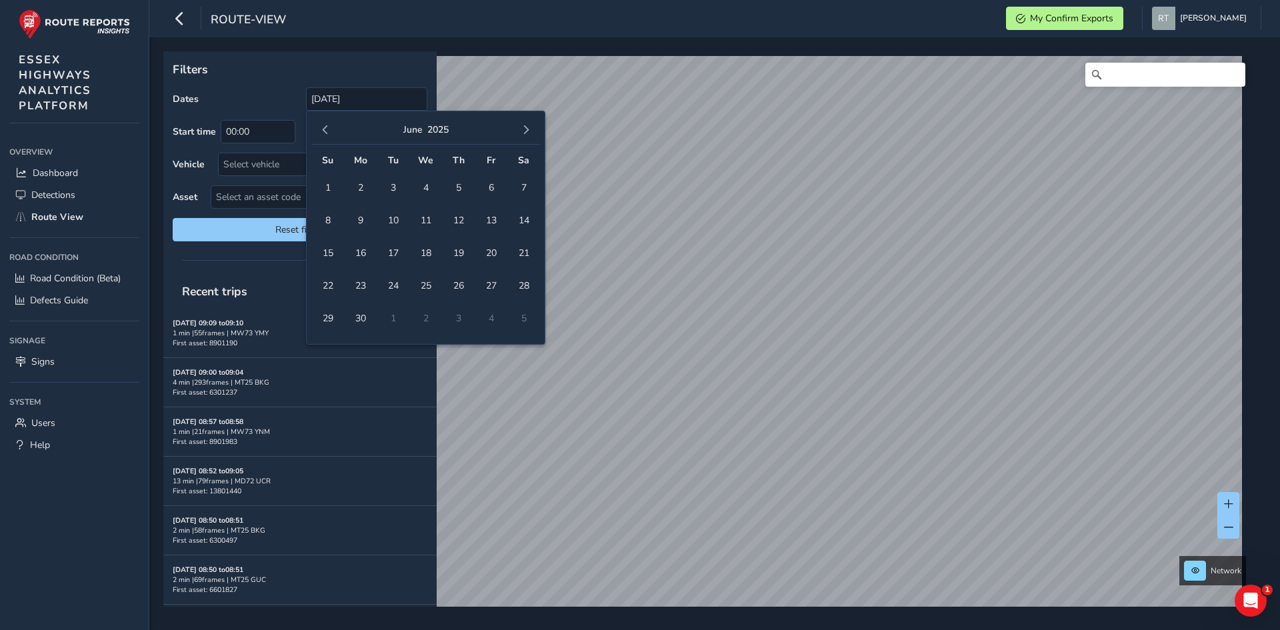
click at [527, 126] on span "button" at bounding box center [525, 129] width 9 height 9
click at [531, 241] on td "20" at bounding box center [523, 253] width 33 height 33
click at [519, 249] on span "20" at bounding box center [523, 252] width 23 height 23
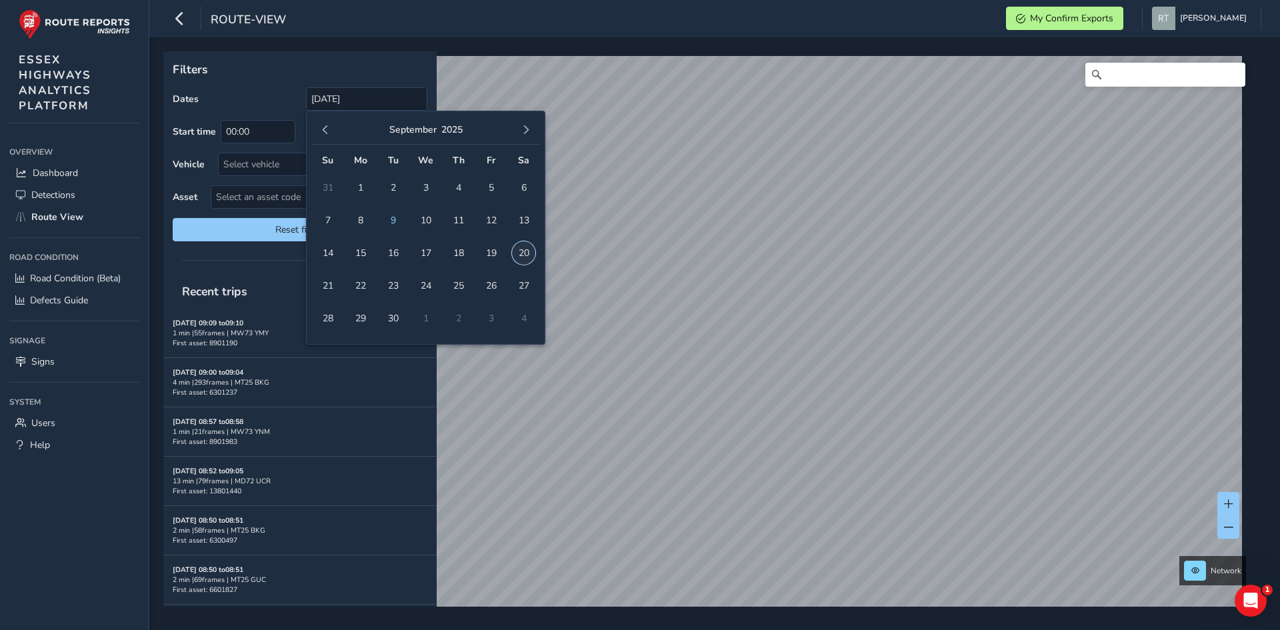
type input "[DATE] - [DATE]"
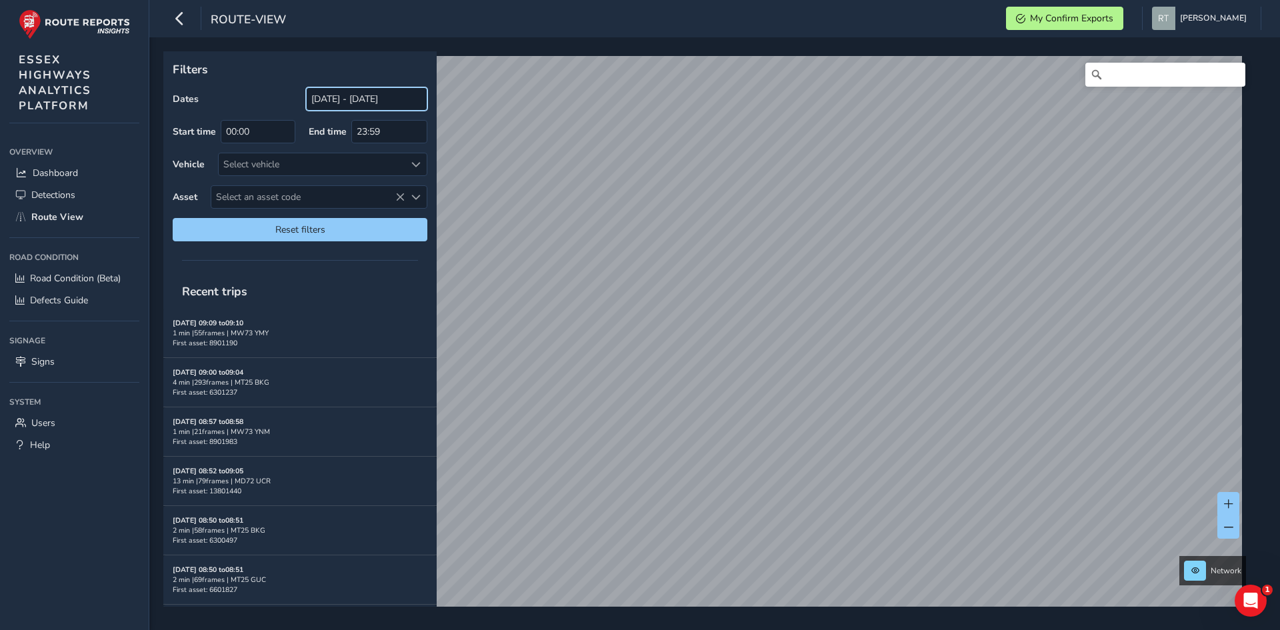
click at [339, 99] on input "[DATE] - [DATE]" at bounding box center [366, 98] width 121 height 23
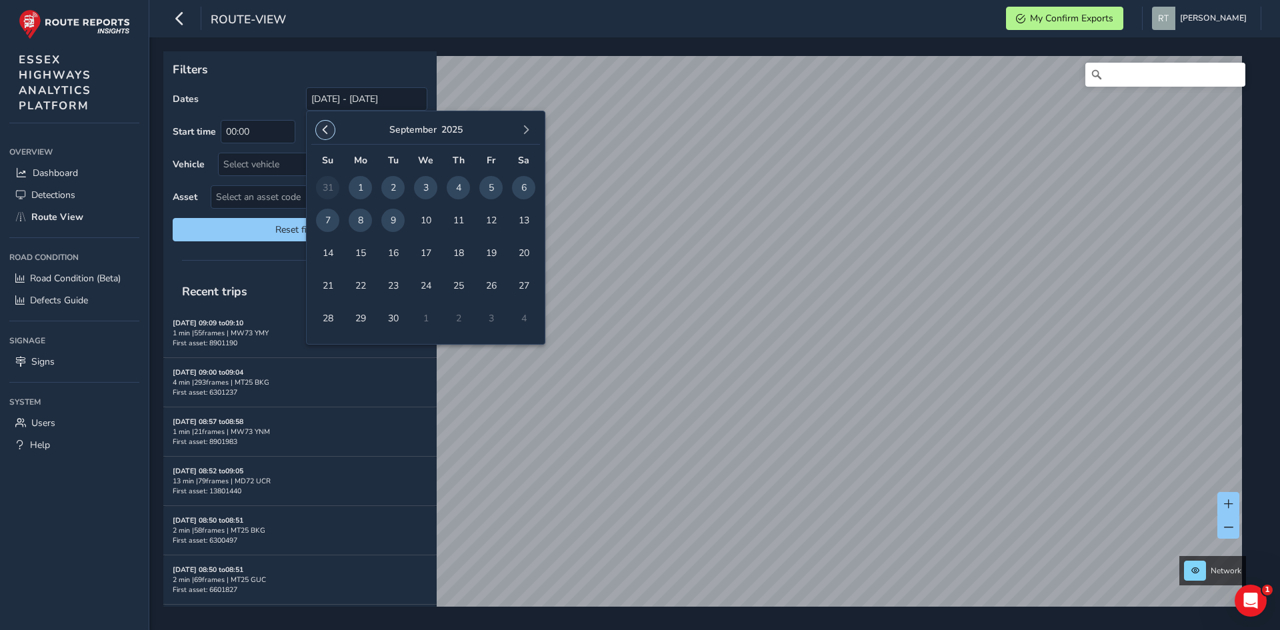
click at [320, 129] on button "button" at bounding box center [325, 130] width 19 height 19
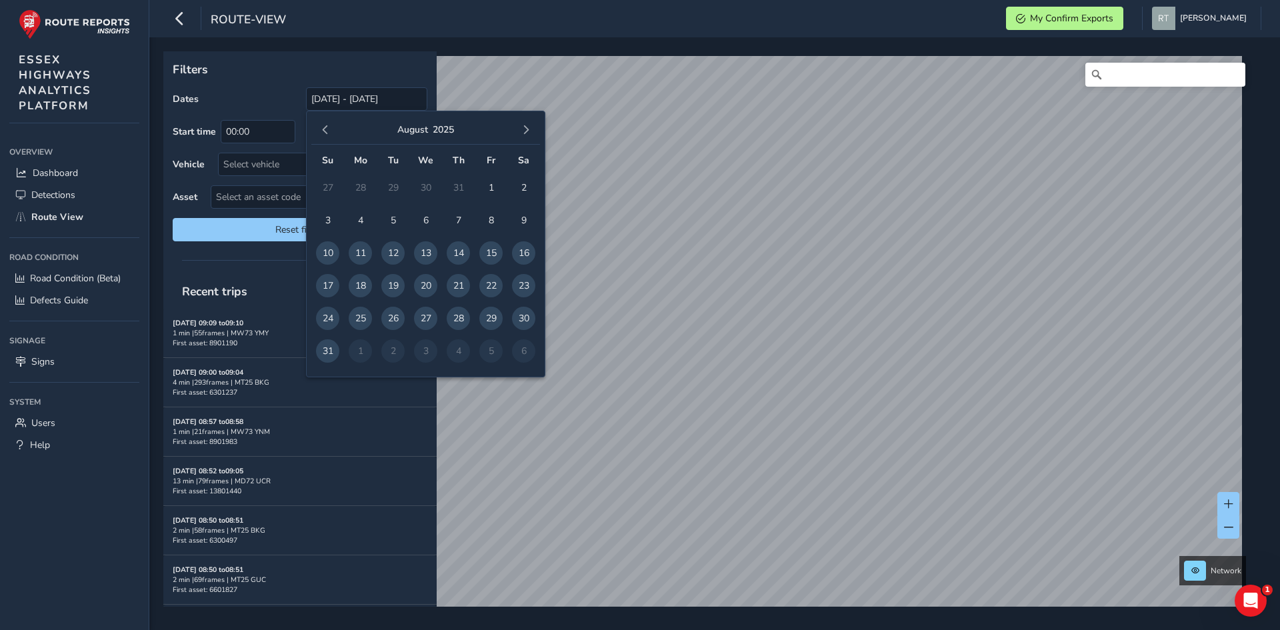
click at [320, 129] on button "button" at bounding box center [325, 130] width 19 height 19
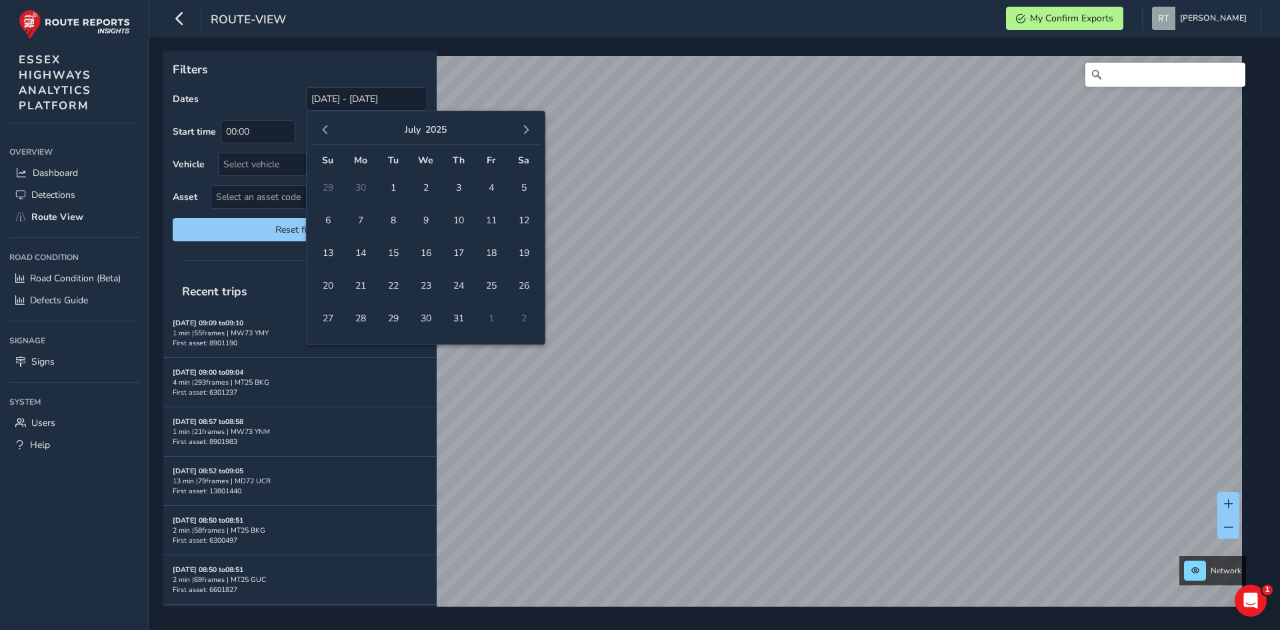
click at [320, 129] on button "button" at bounding box center [325, 130] width 19 height 19
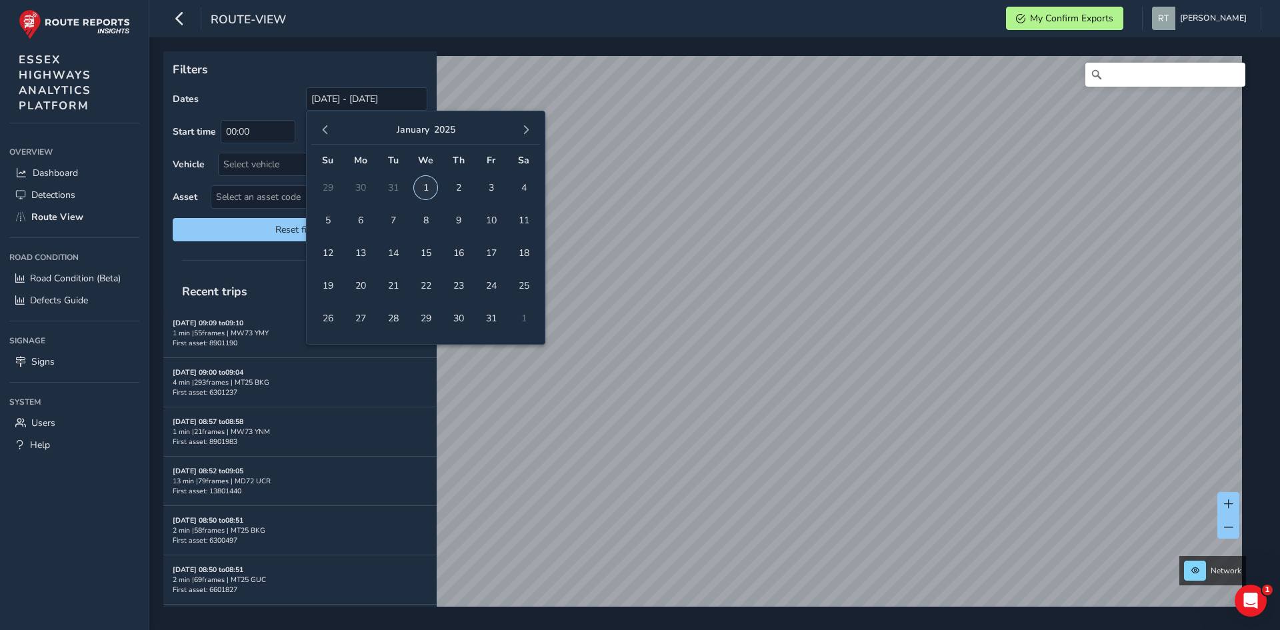
click at [432, 193] on span "1" at bounding box center [425, 187] width 23 height 23
click at [522, 131] on span "button" at bounding box center [525, 129] width 9 height 9
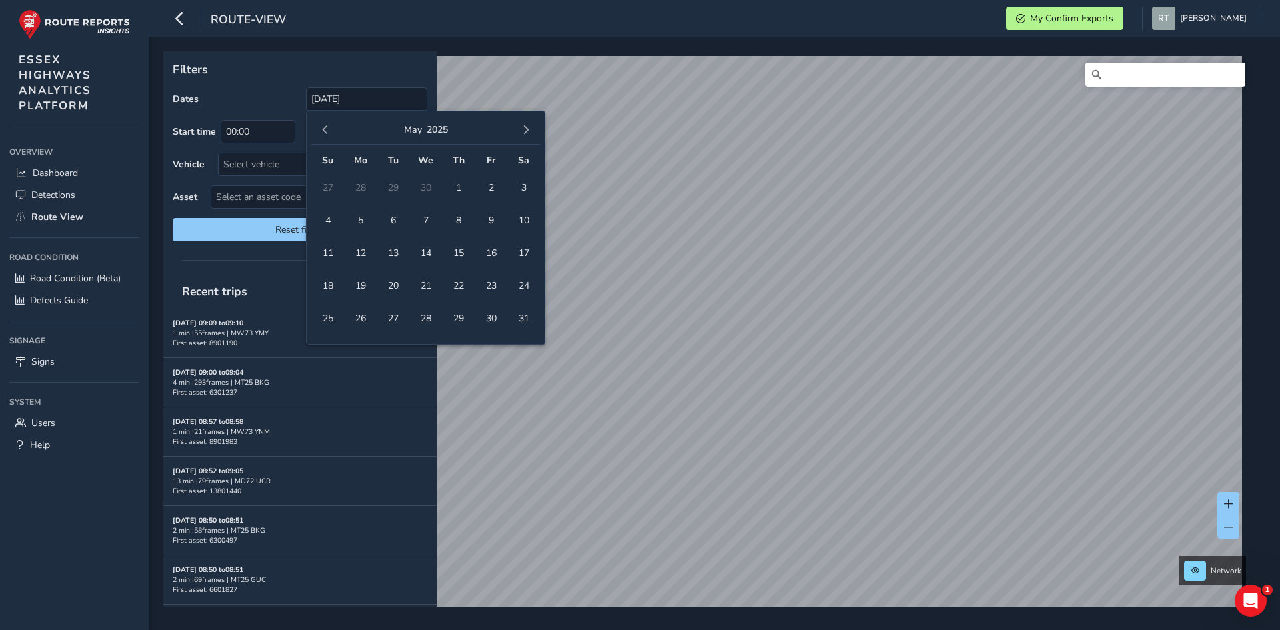
click at [522, 131] on span "button" at bounding box center [525, 129] width 9 height 9
click at [523, 125] on button "button" at bounding box center [526, 130] width 19 height 19
click at [530, 253] on span "20" at bounding box center [523, 252] width 23 height 23
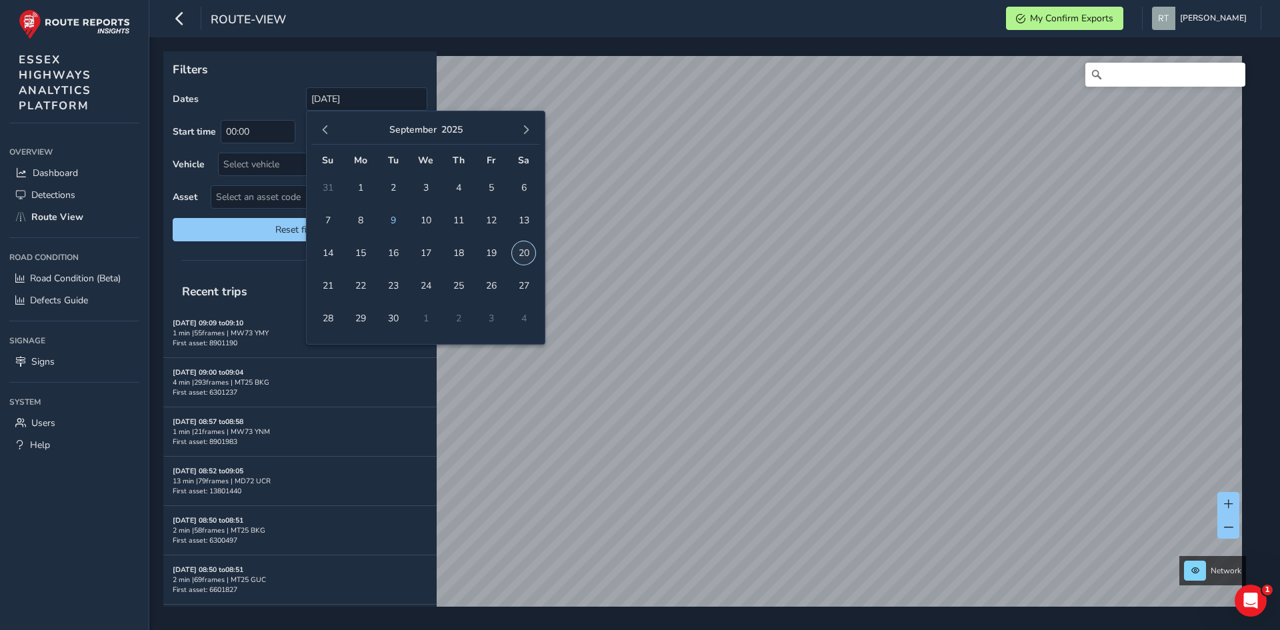
type input "[DATE] - [DATE]"
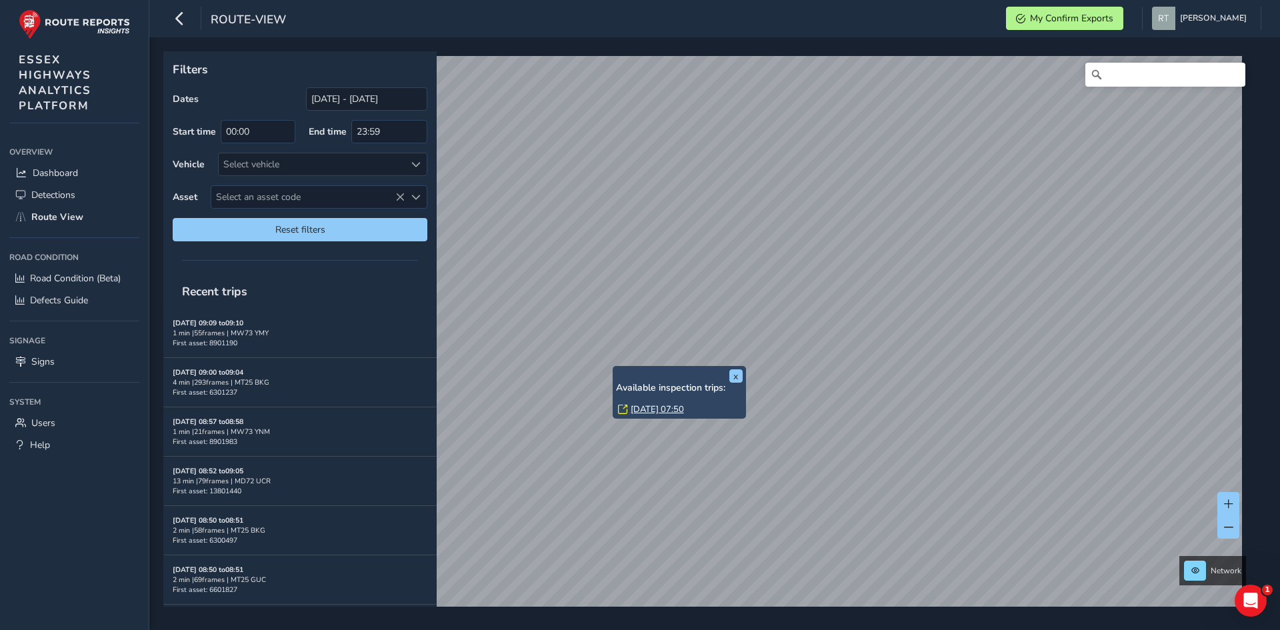
click at [651, 409] on link "[DATE] 07:50" at bounding box center [657, 409] width 53 height 12
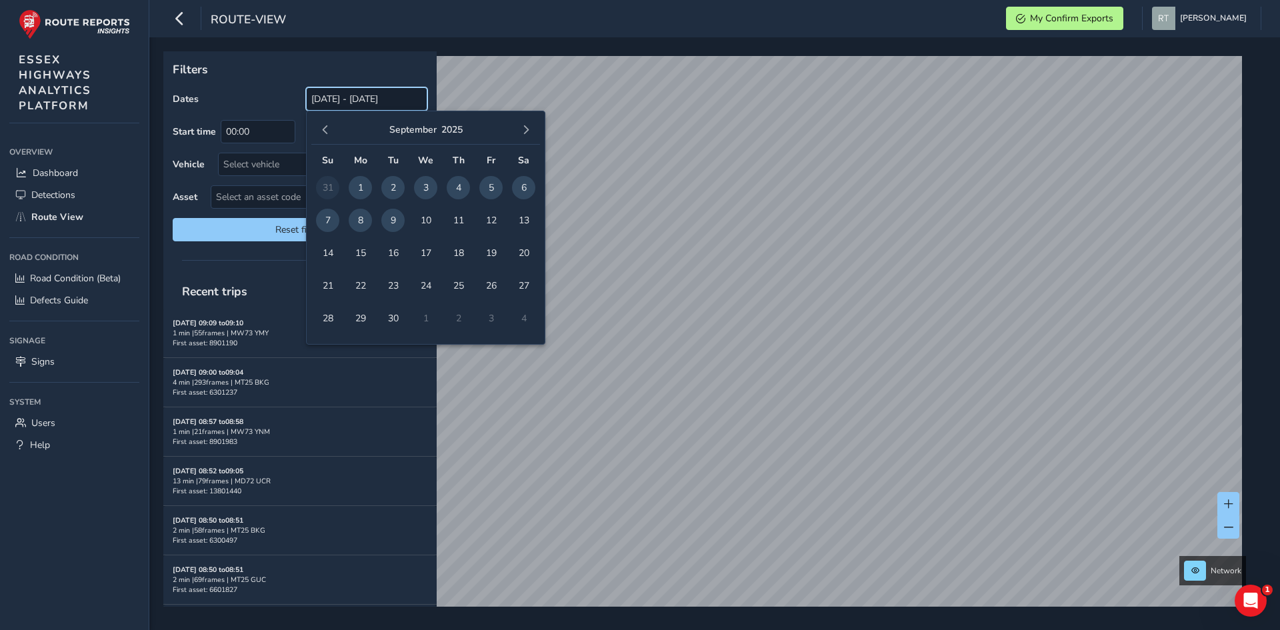
click at [400, 95] on input "[DATE] - [DATE]" at bounding box center [366, 98] width 121 height 23
click at [317, 128] on button "button" at bounding box center [325, 130] width 19 height 19
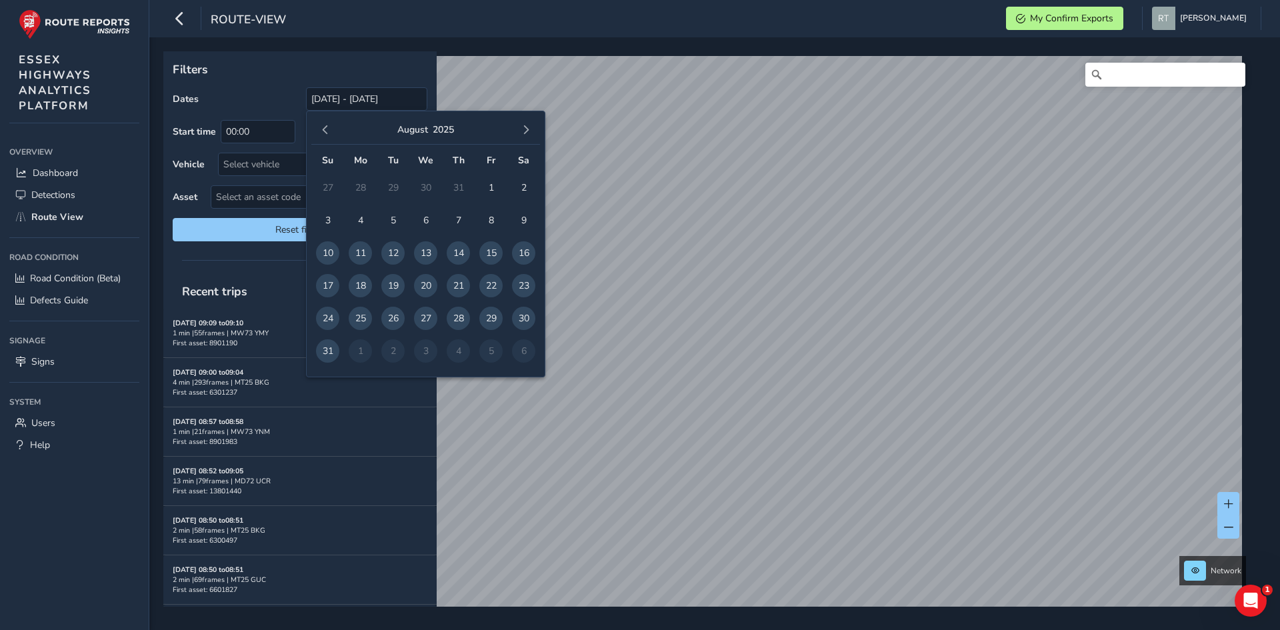
click at [317, 128] on button "button" at bounding box center [325, 130] width 19 height 19
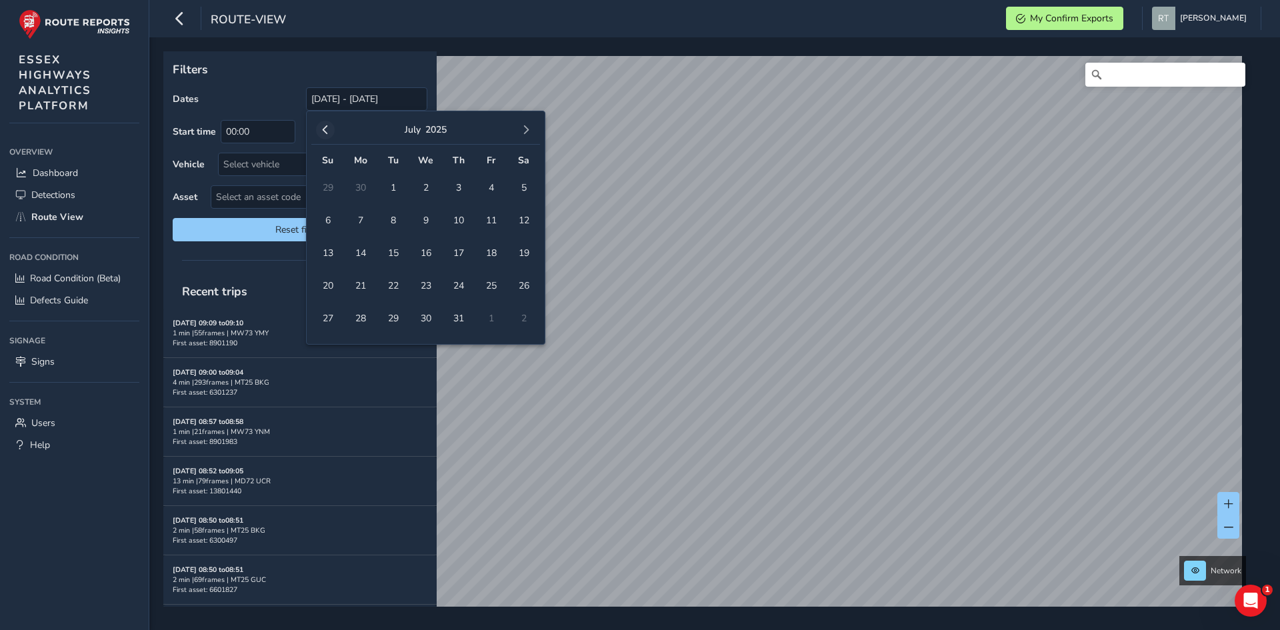
click at [318, 128] on button "button" at bounding box center [325, 130] width 19 height 19
click at [319, 127] on button "button" at bounding box center [325, 130] width 19 height 19
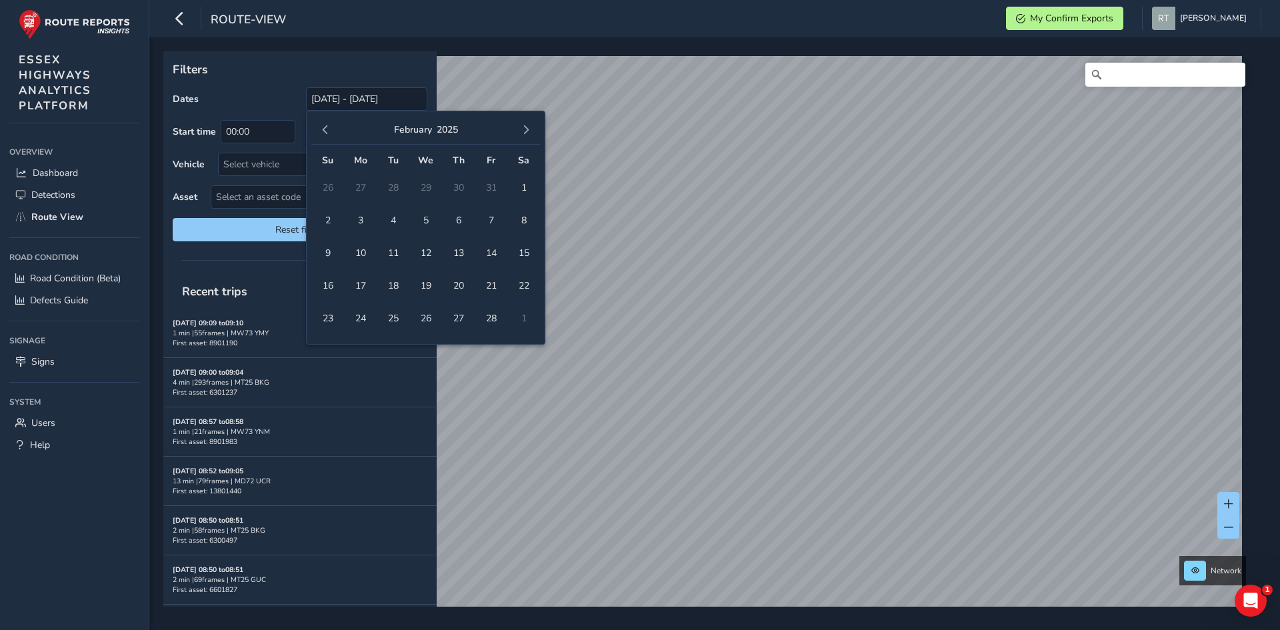
click at [319, 127] on button "button" at bounding box center [325, 130] width 19 height 19
click at [425, 189] on span "1" at bounding box center [425, 187] width 23 height 23
click at [527, 133] on span "button" at bounding box center [525, 129] width 9 height 9
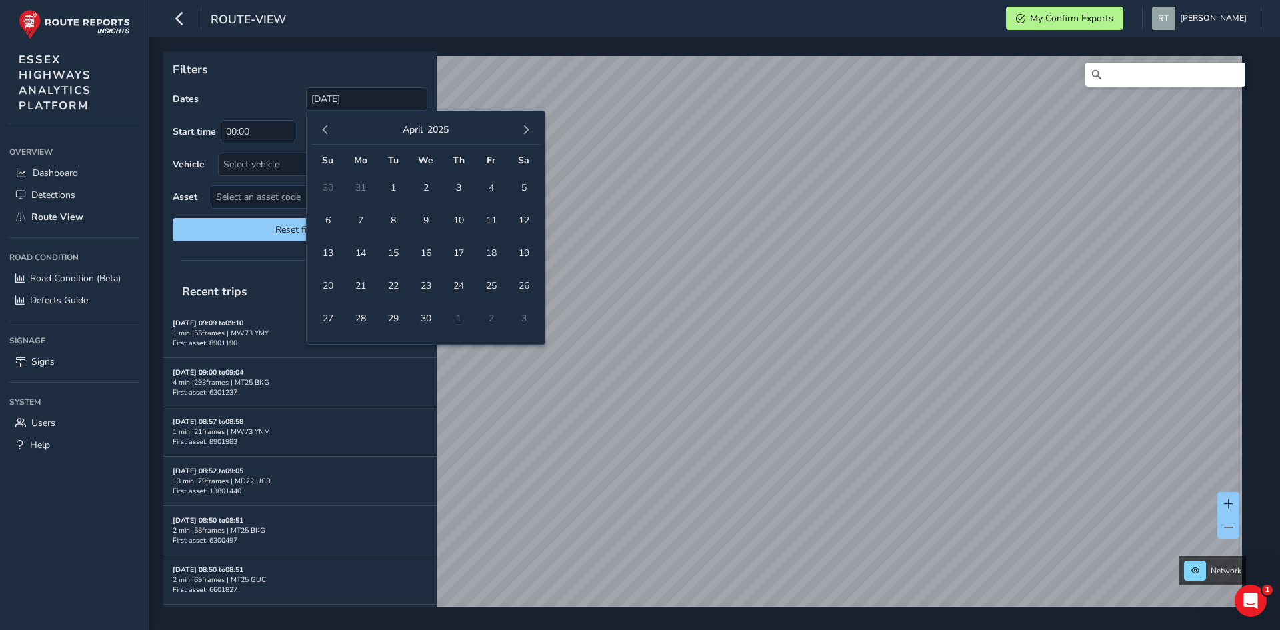
click at [527, 133] on span "button" at bounding box center [525, 129] width 9 height 9
click at [520, 259] on span "20" at bounding box center [523, 252] width 23 height 23
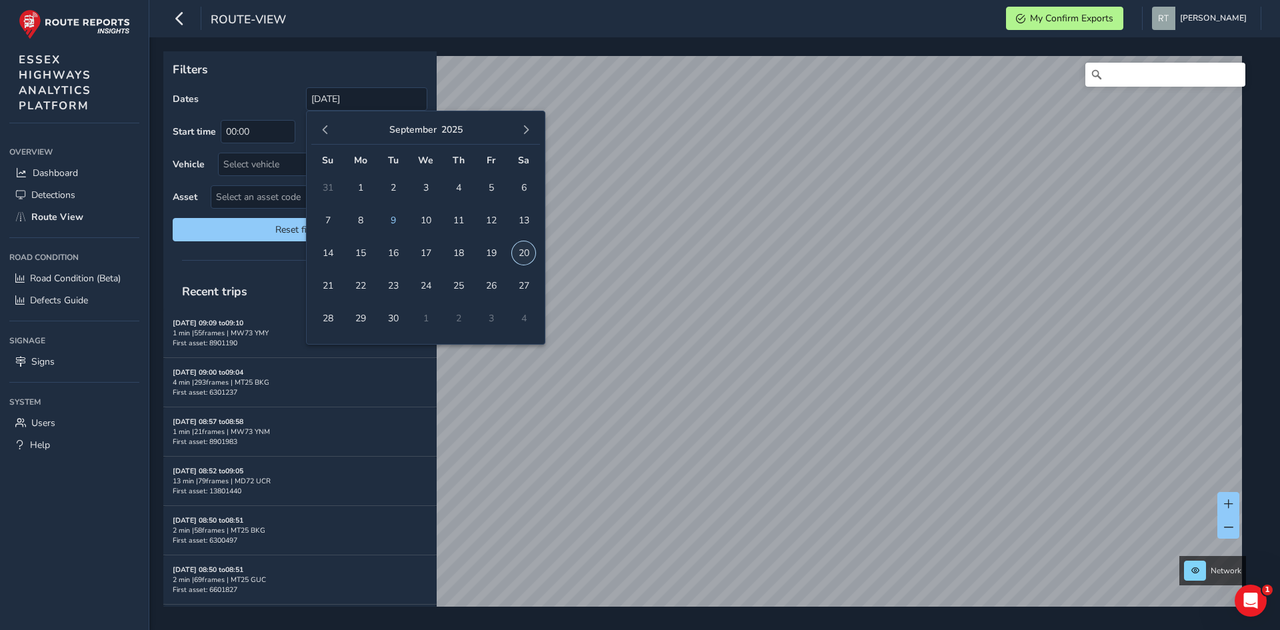
type input "[DATE] - [DATE]"
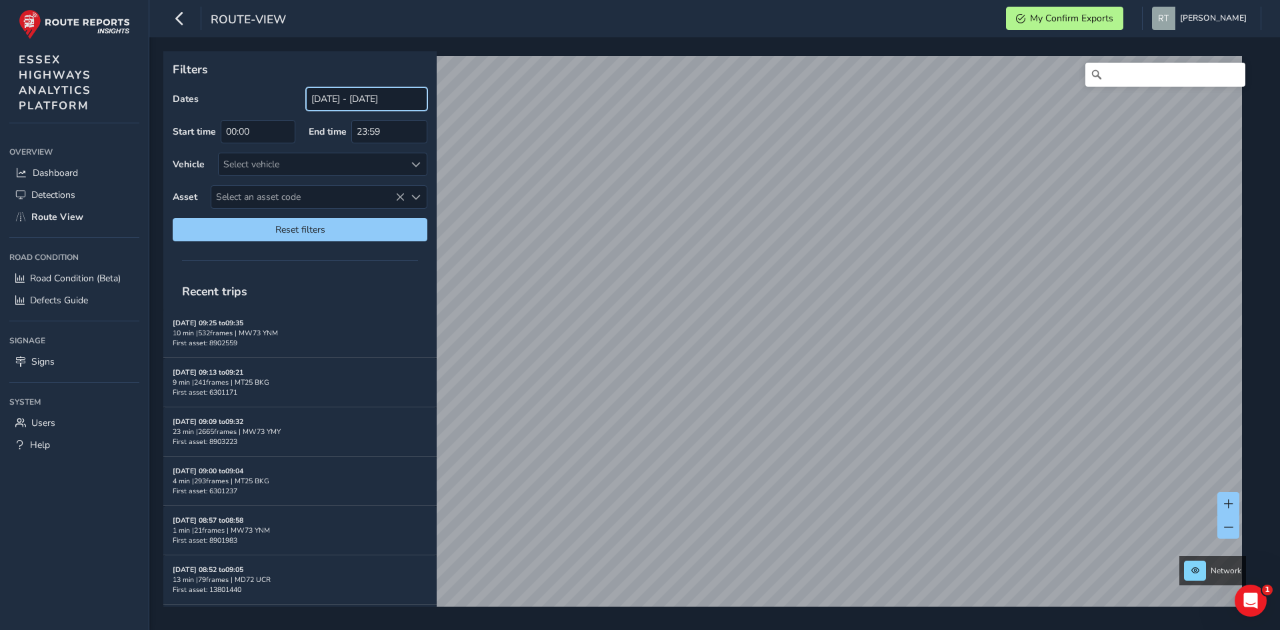
click at [343, 97] on input "[DATE] - [DATE]" at bounding box center [366, 98] width 121 height 23
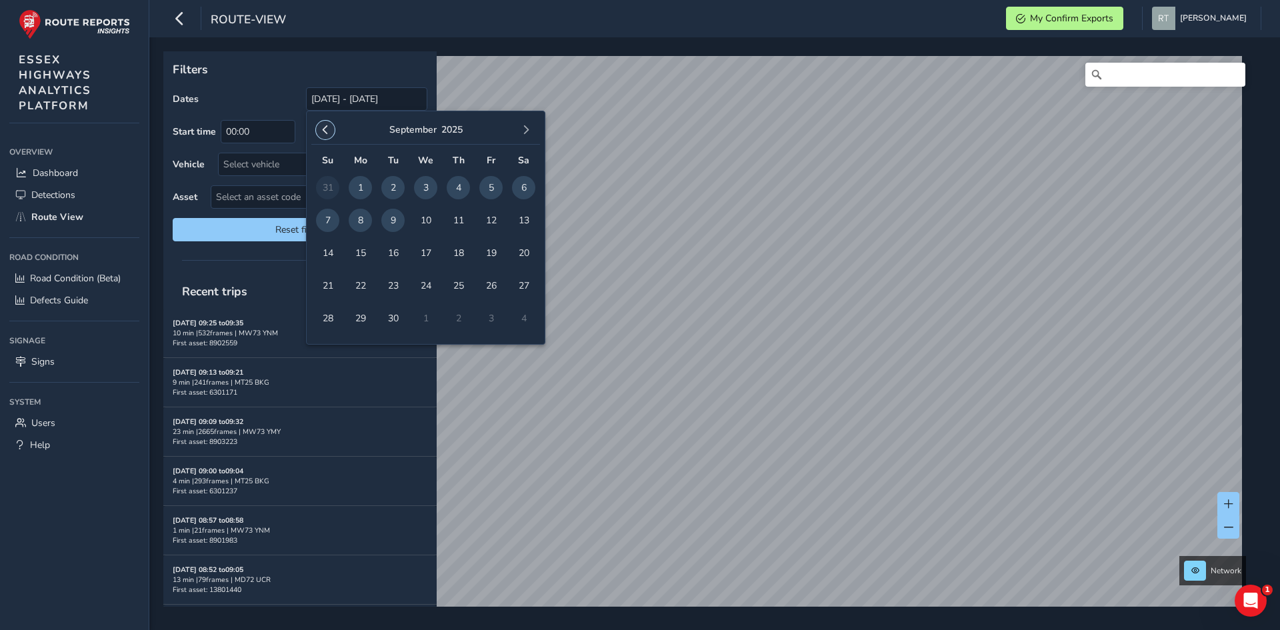
click at [331, 133] on button "button" at bounding box center [325, 130] width 19 height 19
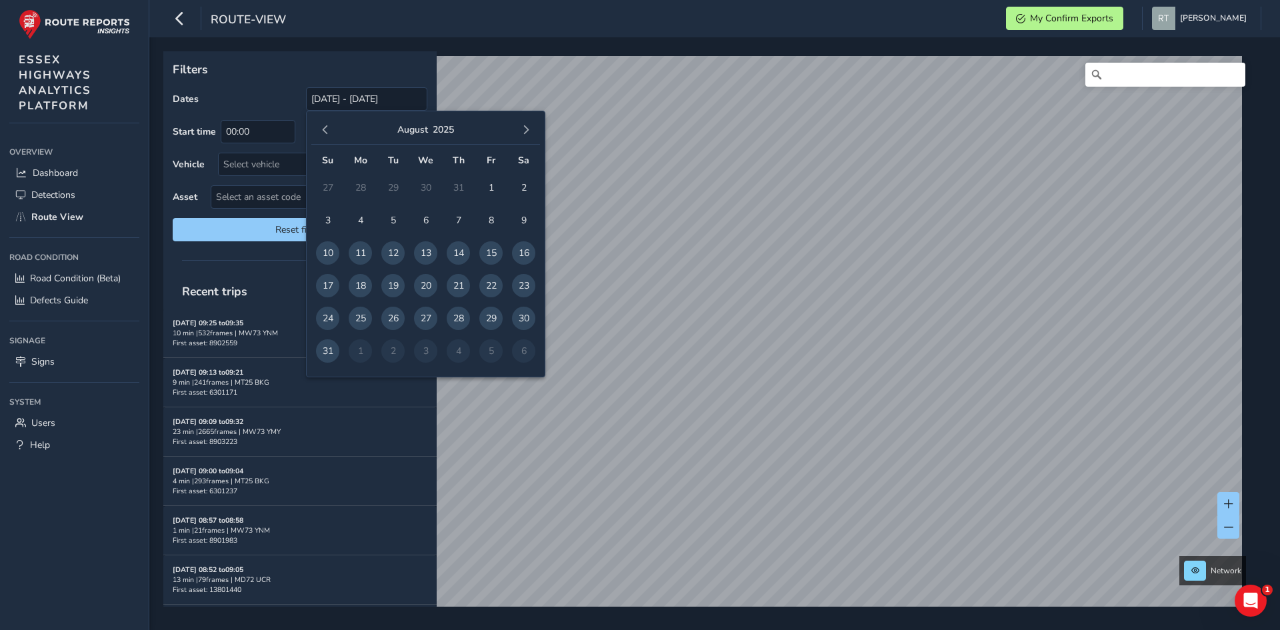
click at [331, 133] on button "button" at bounding box center [325, 130] width 19 height 19
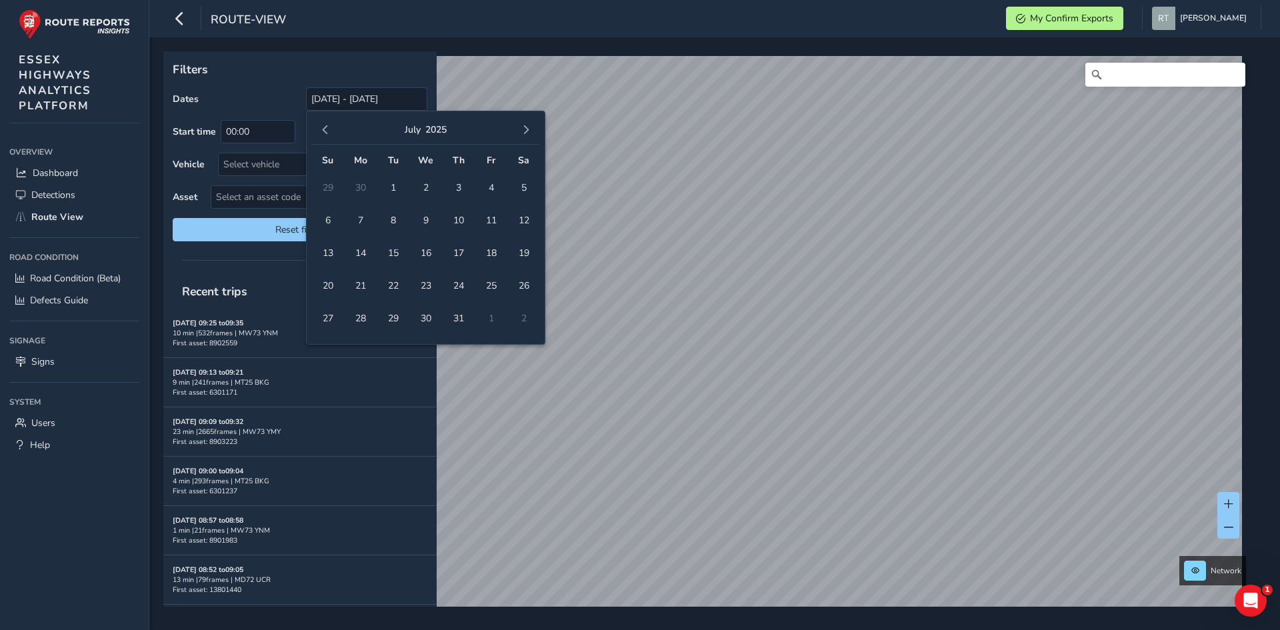
click at [331, 133] on button "button" at bounding box center [325, 130] width 19 height 19
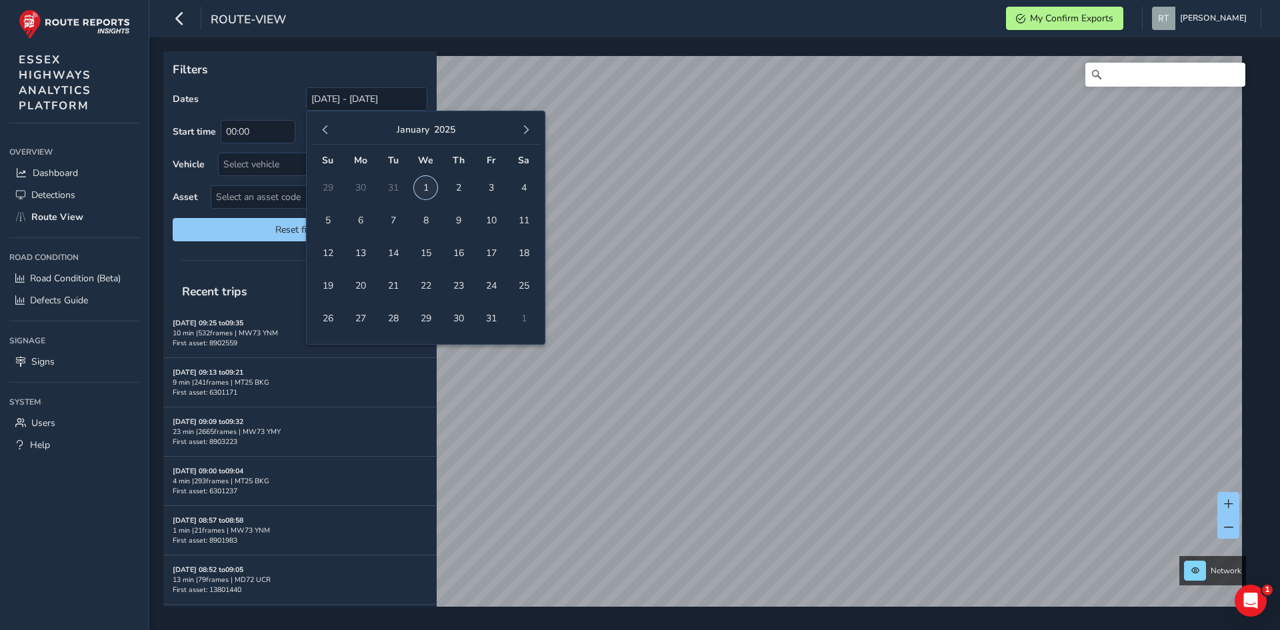
click at [427, 187] on span "1" at bounding box center [425, 187] width 23 height 23
click at [529, 125] on button "button" at bounding box center [526, 130] width 19 height 19
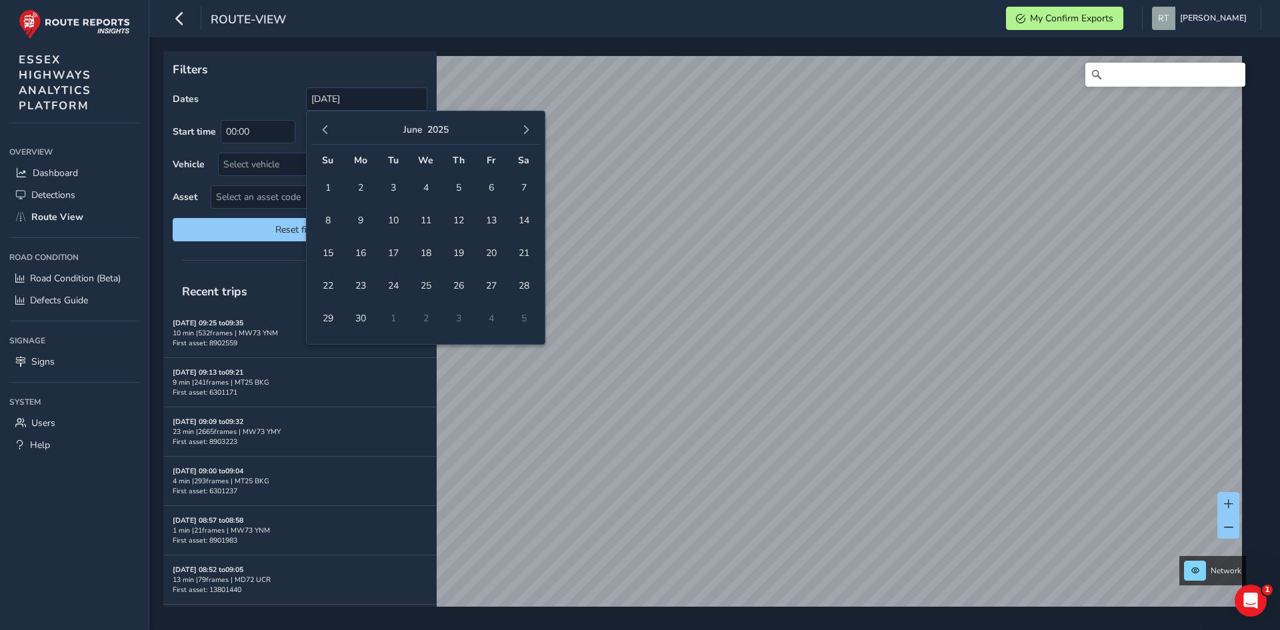
click at [529, 125] on button "button" at bounding box center [526, 130] width 19 height 19
click at [527, 251] on span "20" at bounding box center [523, 252] width 23 height 23
type input "[DATE] - [DATE]"
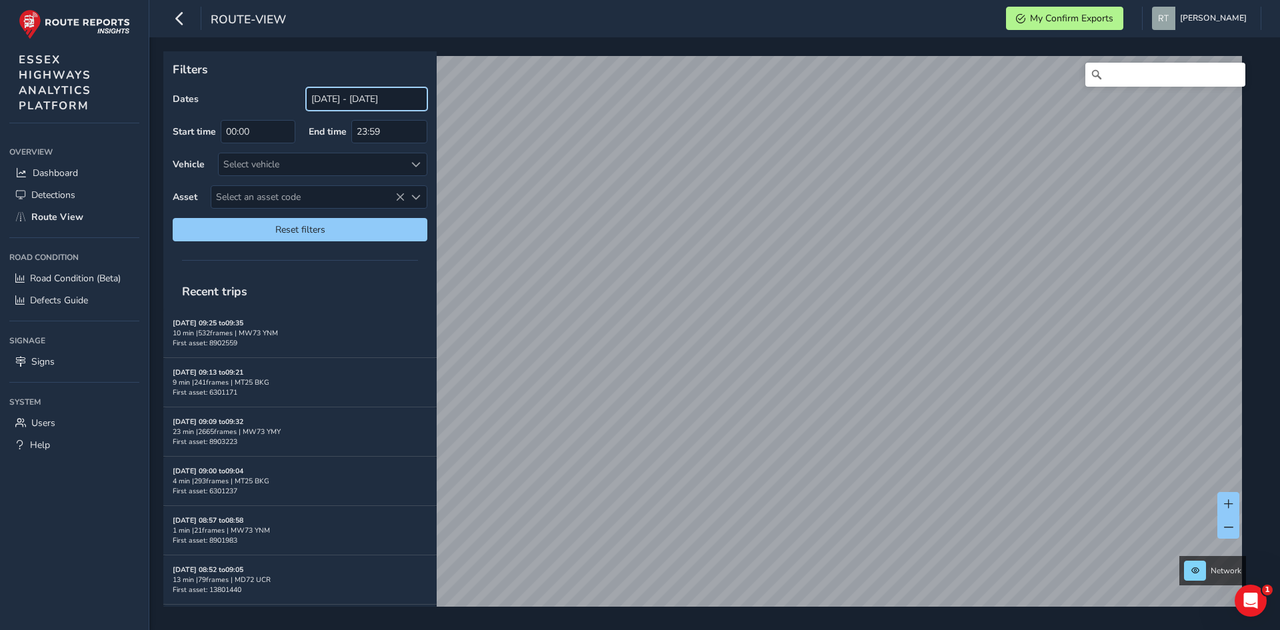
click at [387, 107] on input "[DATE] - [DATE]" at bounding box center [366, 98] width 121 height 23
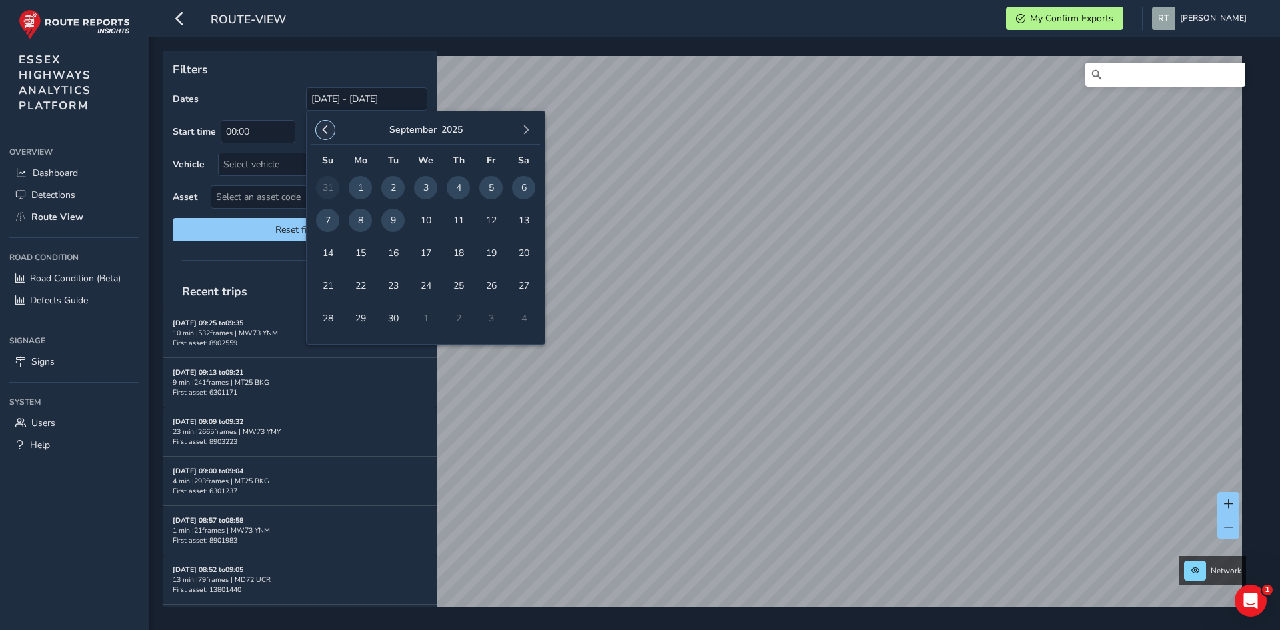
click at [319, 131] on button "button" at bounding box center [325, 130] width 19 height 19
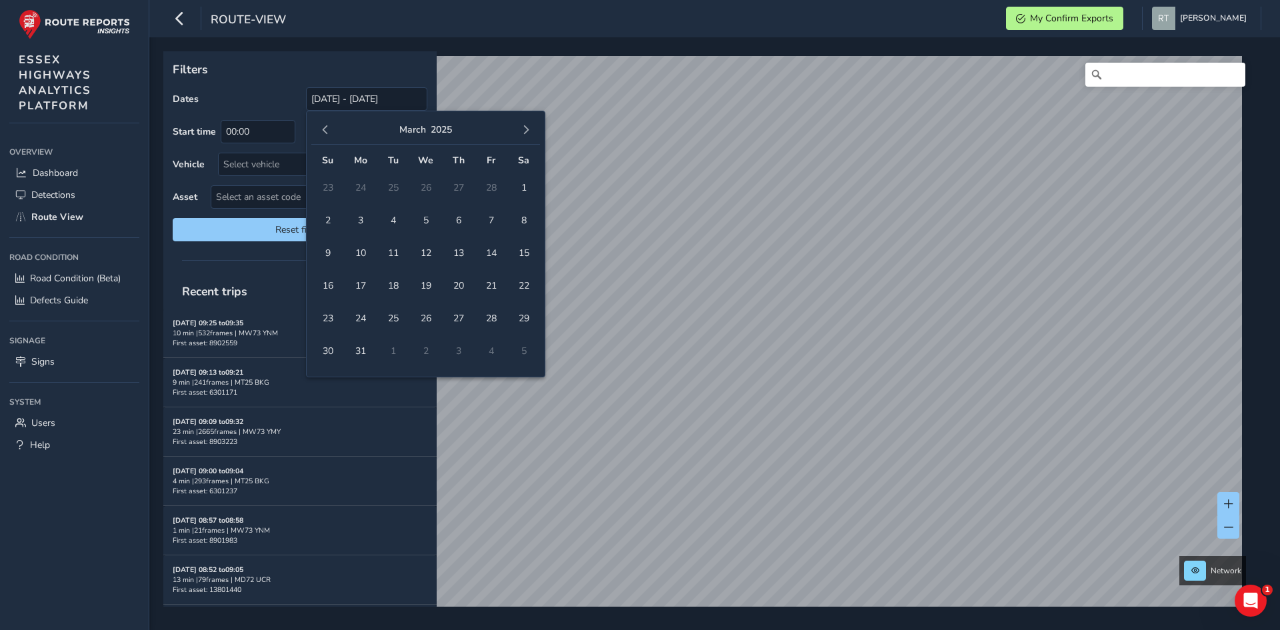
click at [319, 131] on button "button" at bounding box center [325, 130] width 19 height 19
click at [421, 187] on span "1" at bounding box center [425, 187] width 23 height 23
click at [532, 128] on button "button" at bounding box center [526, 130] width 19 height 19
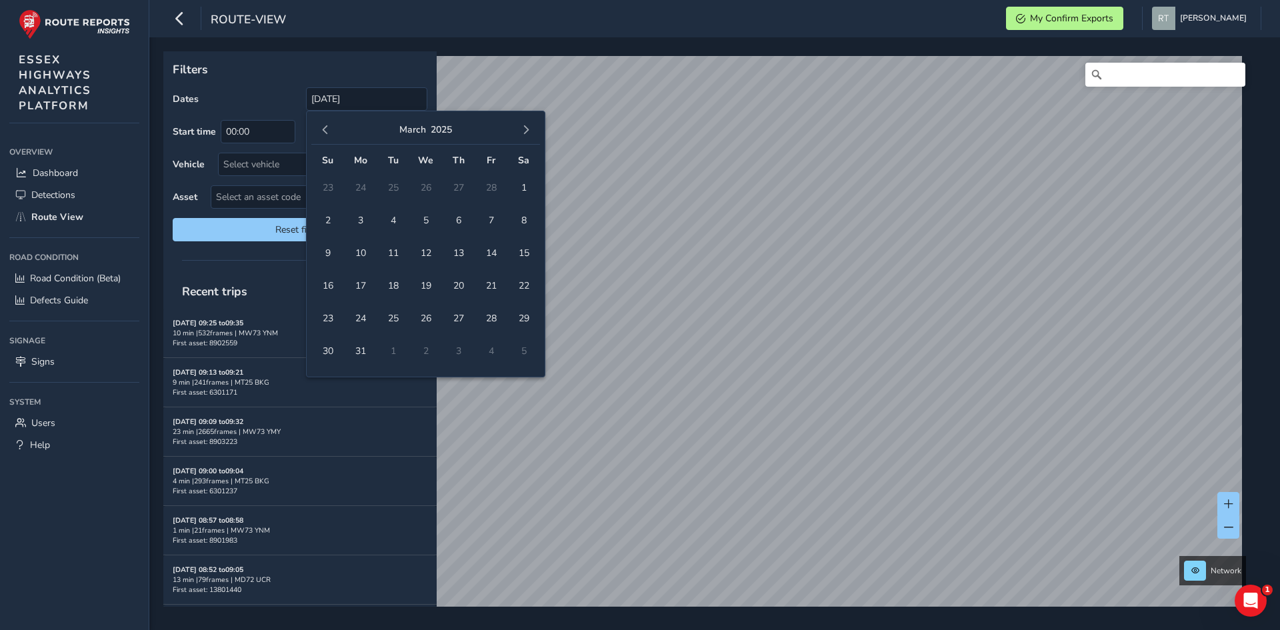
click at [532, 128] on button "button" at bounding box center [526, 130] width 19 height 19
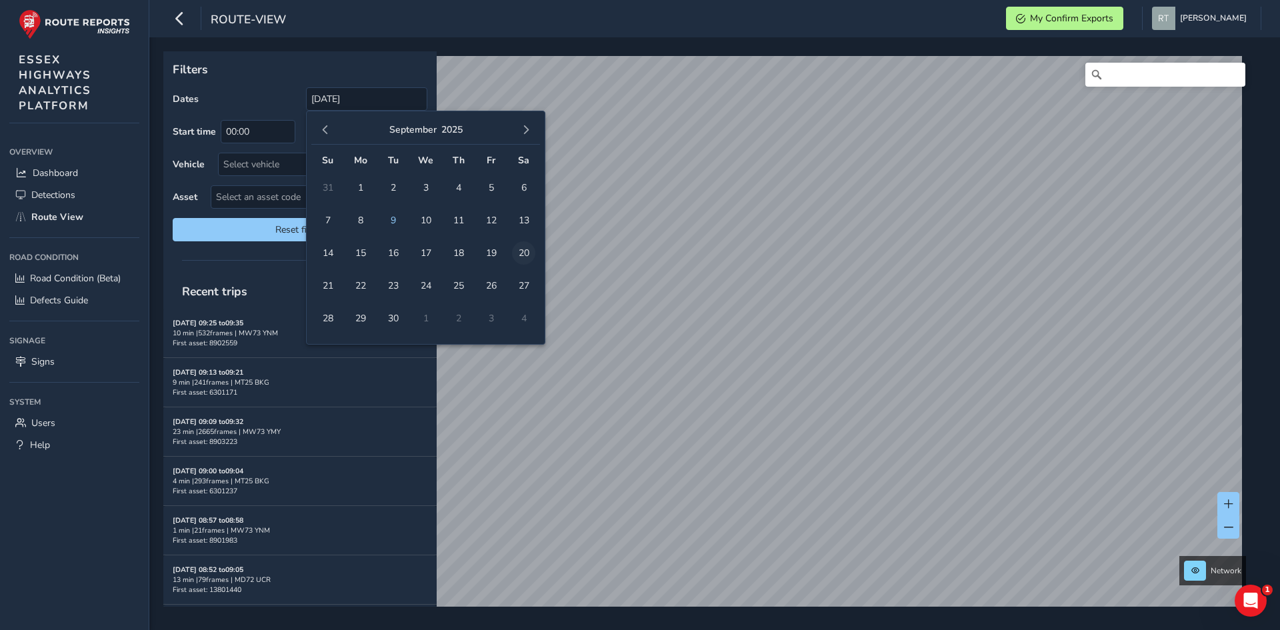
click at [533, 255] on span "20" at bounding box center [523, 252] width 23 height 23
type input "[DATE] - [DATE]"
